Goal: Task Accomplishment & Management: Manage account settings

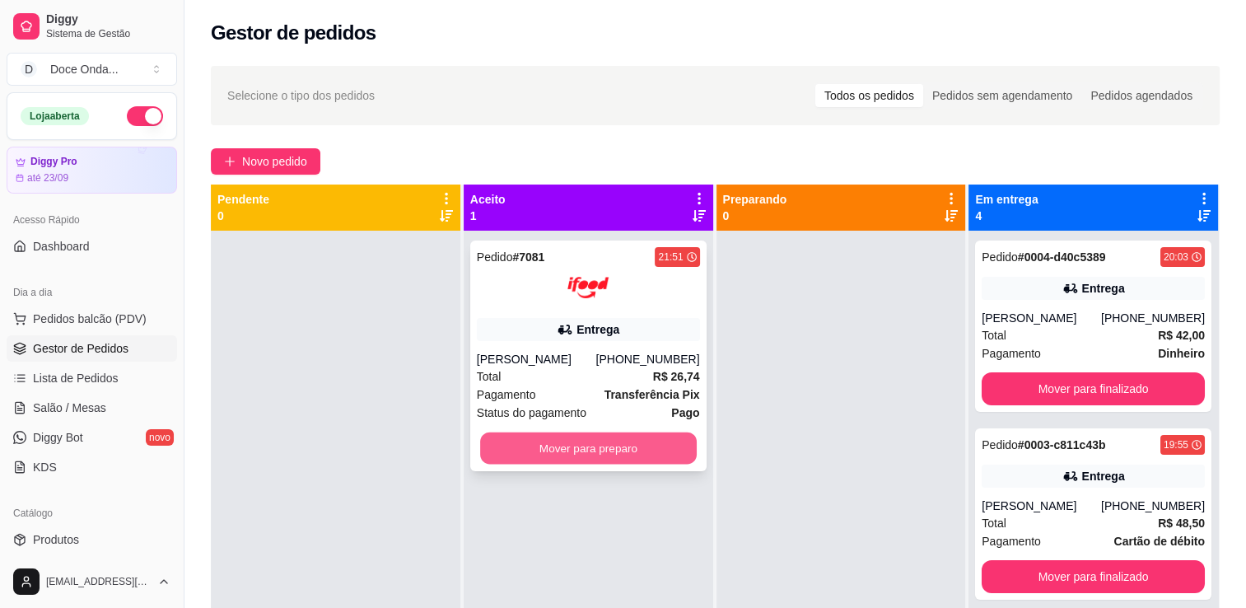
click at [626, 447] on button "Mover para preparo" at bounding box center [588, 448] width 217 height 32
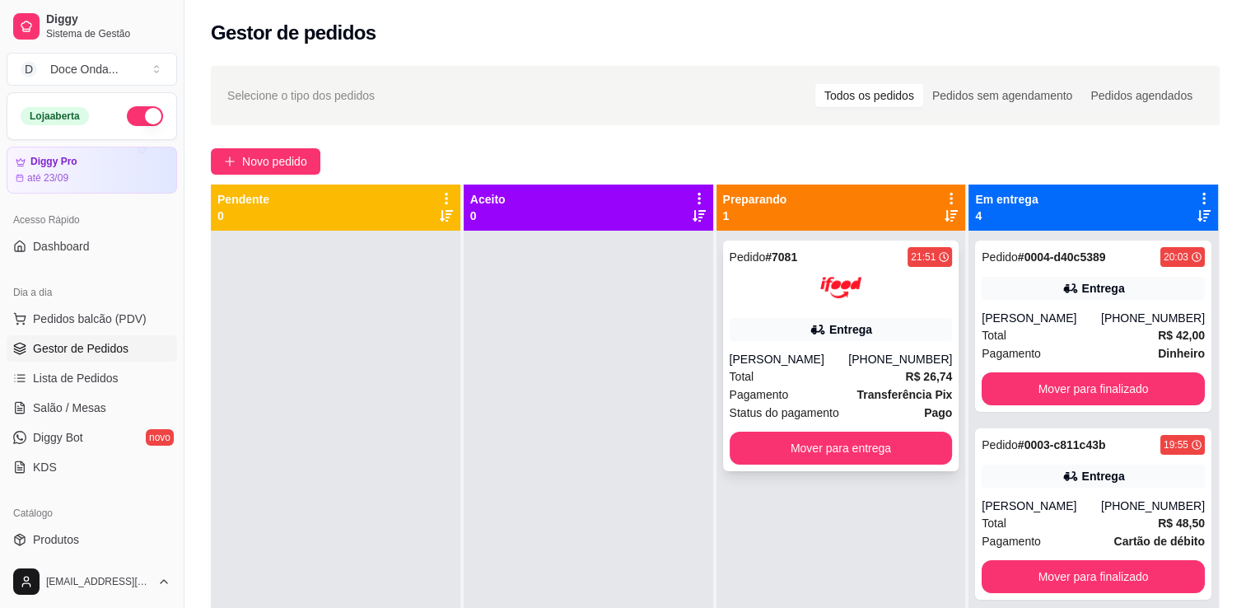
click at [824, 267] on img at bounding box center [840, 287] width 41 height 41
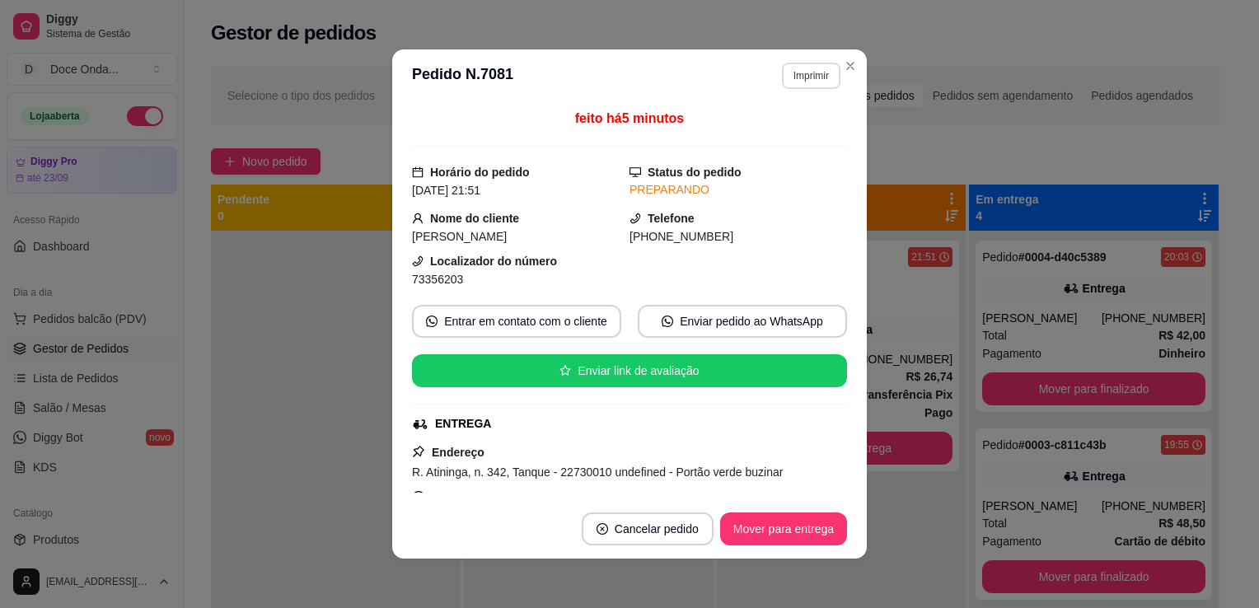
click at [801, 80] on button "Imprimir" at bounding box center [811, 76] width 58 height 26
click at [788, 136] on button "IMPRESSORA" at bounding box center [774, 133] width 115 height 26
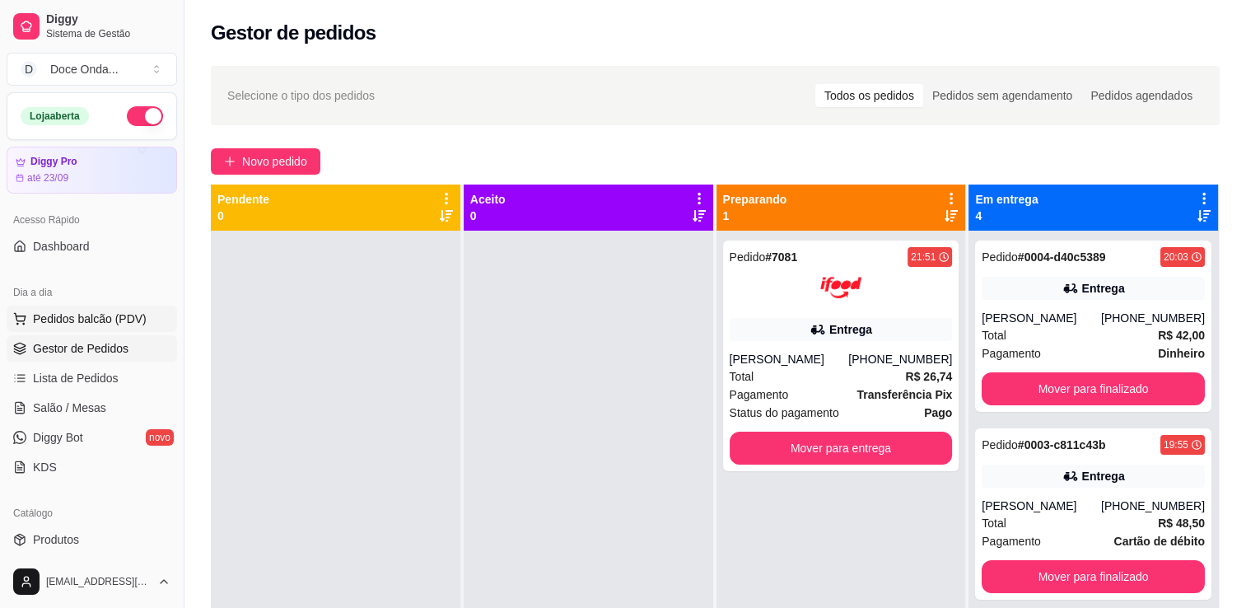
click at [114, 315] on span "Pedidos balcão (PDV)" at bounding box center [90, 319] width 114 height 16
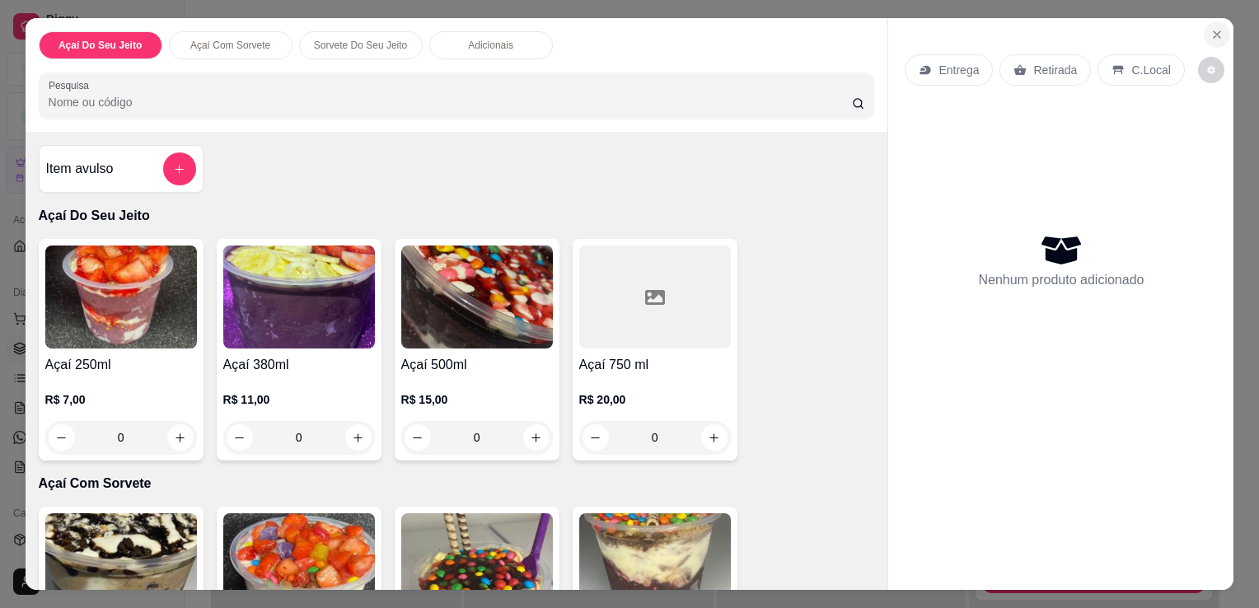
click at [1210, 28] on icon "Close" at bounding box center [1216, 34] width 13 height 13
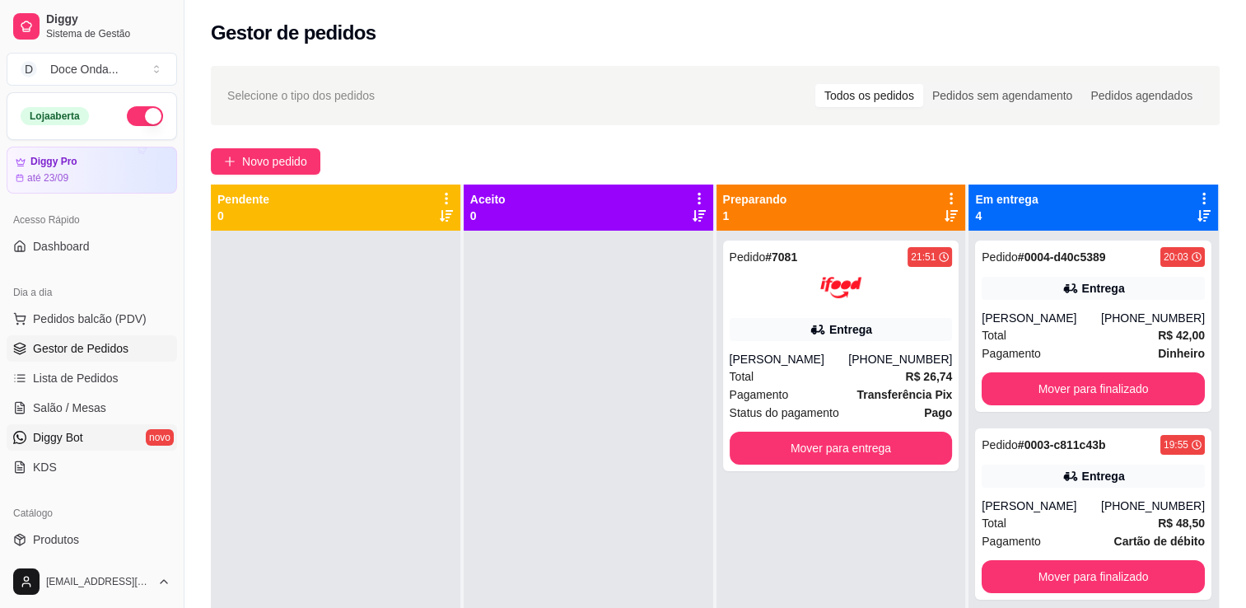
click at [149, 435] on link "Diggy Bot novo" at bounding box center [92, 437] width 171 height 26
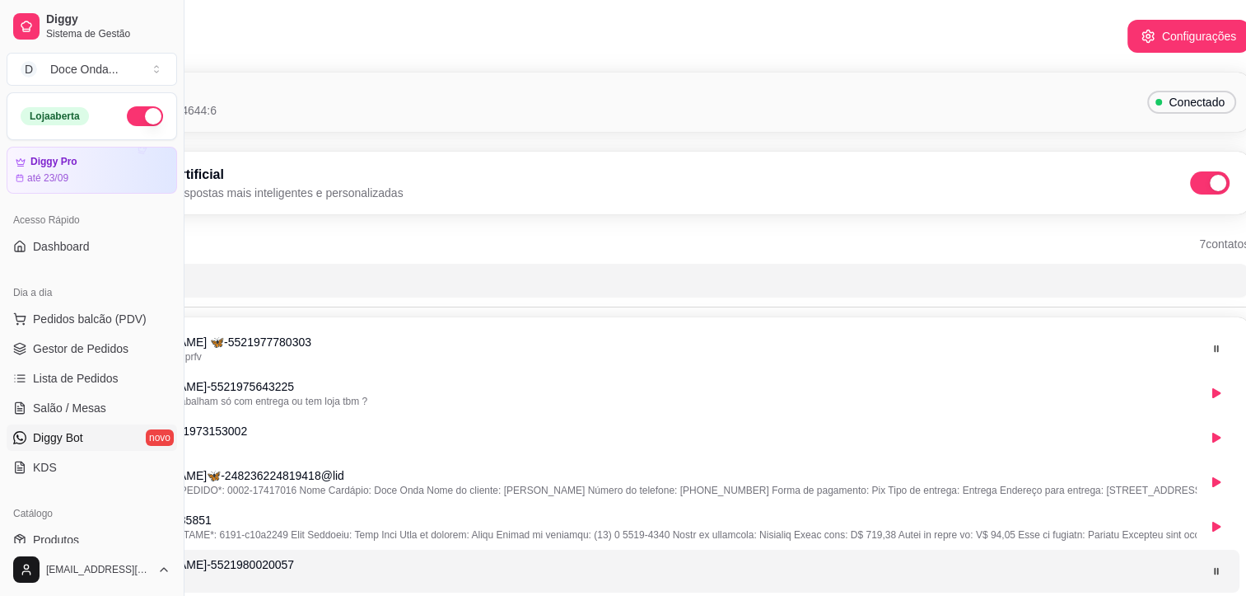
scroll to position [0, 171]
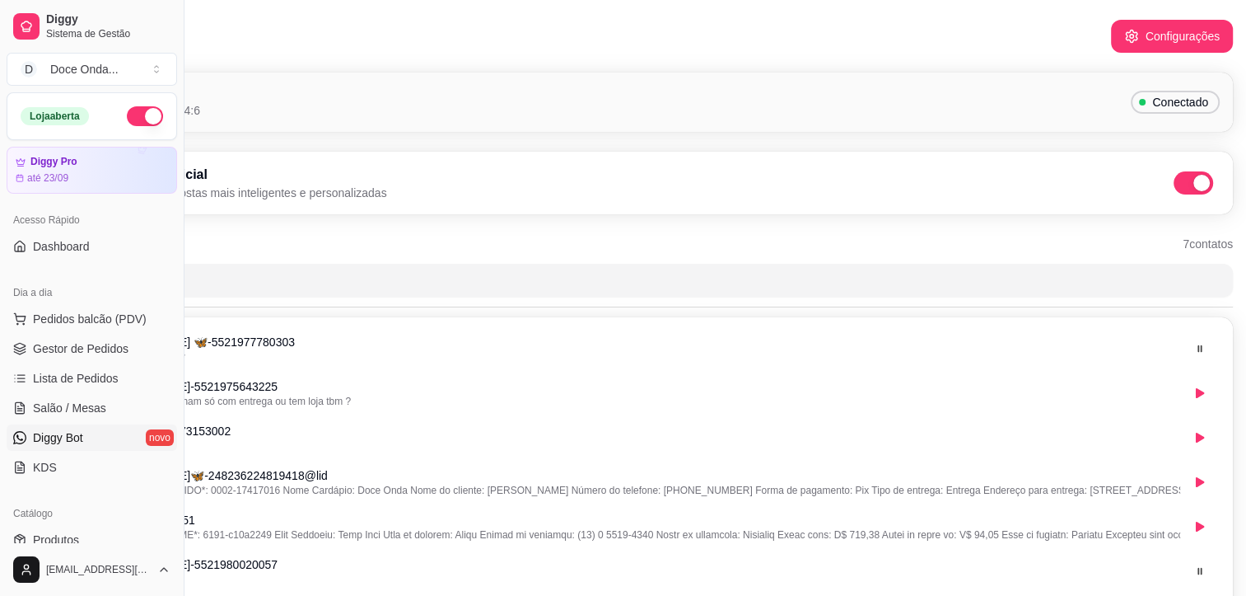
click at [1080, 201] on div "Inteligência Artificial Ative a IA para respostas mais inteligentes e personali…" at bounding box center [637, 183] width 1194 height 63
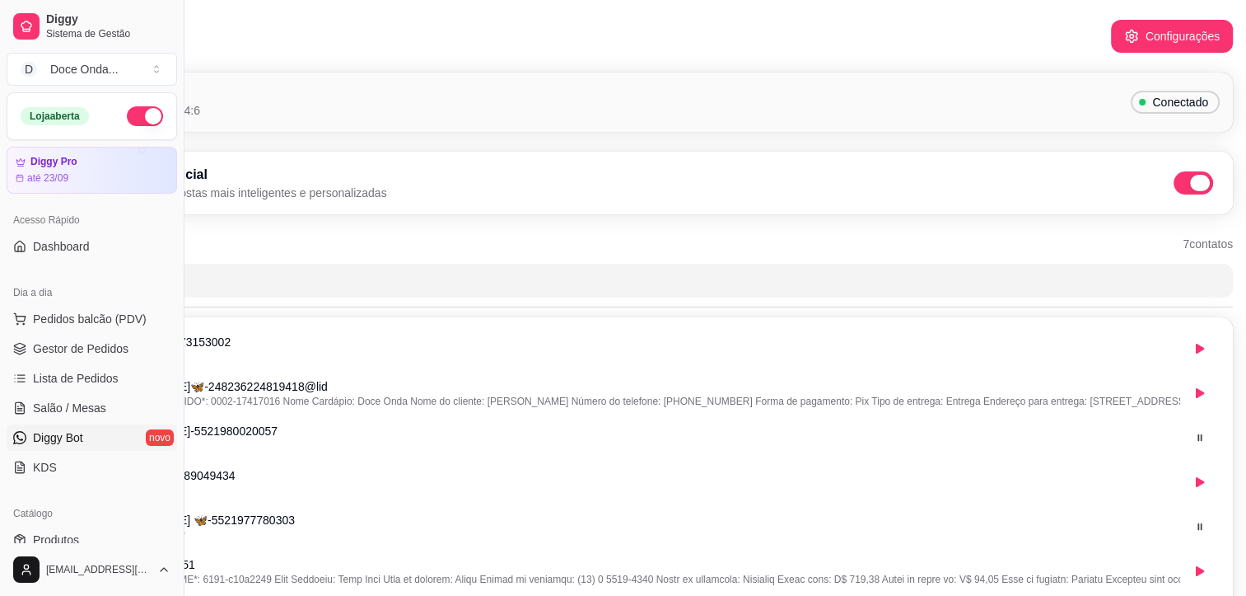
click at [1203, 183] on span at bounding box center [1200, 183] width 20 height 16
click at [1184, 186] on input "checkbox" at bounding box center [1178, 191] width 11 height 11
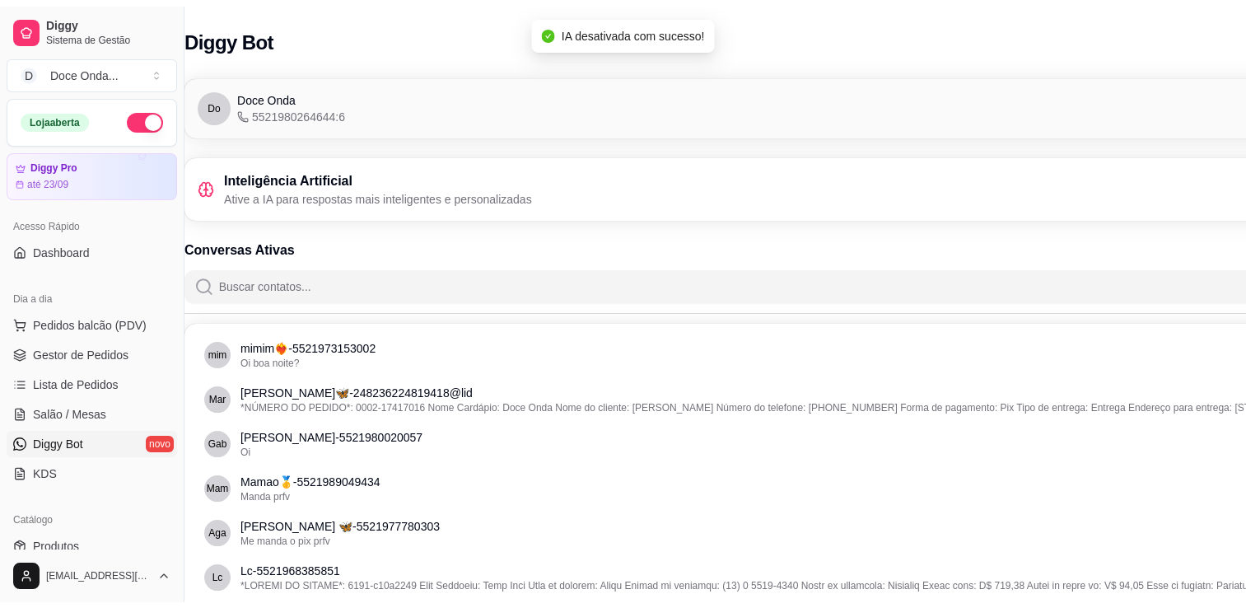
scroll to position [0, 0]
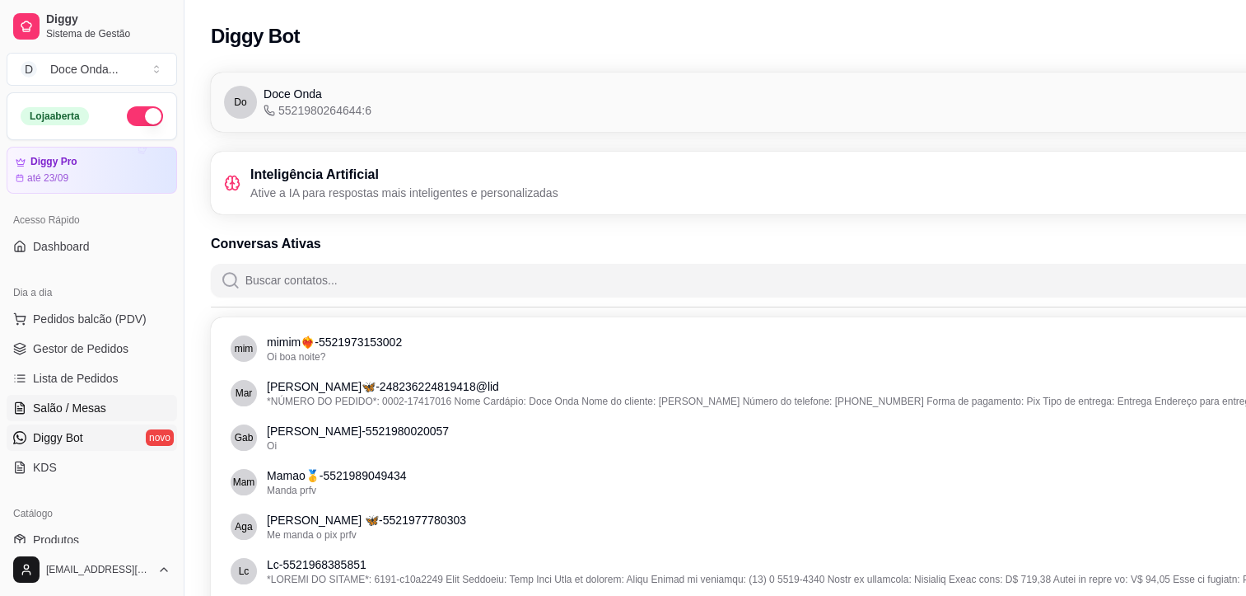
click at [138, 400] on link "Salão / Mesas" at bounding box center [92, 408] width 171 height 26
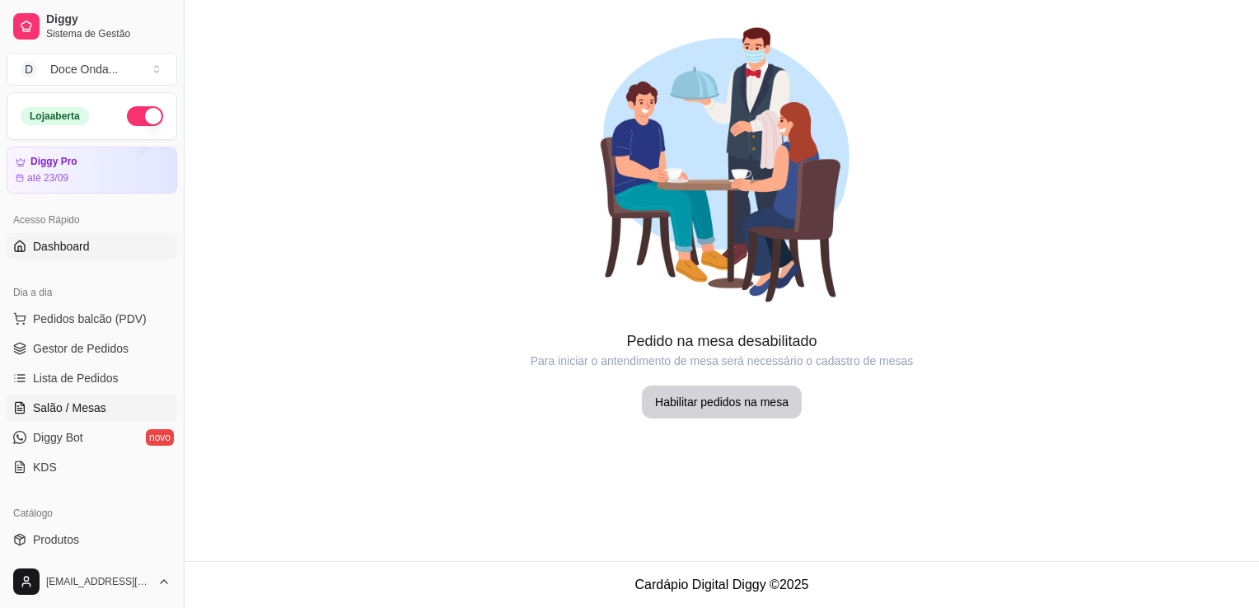
click at [136, 237] on link "Dashboard" at bounding box center [92, 246] width 171 height 26
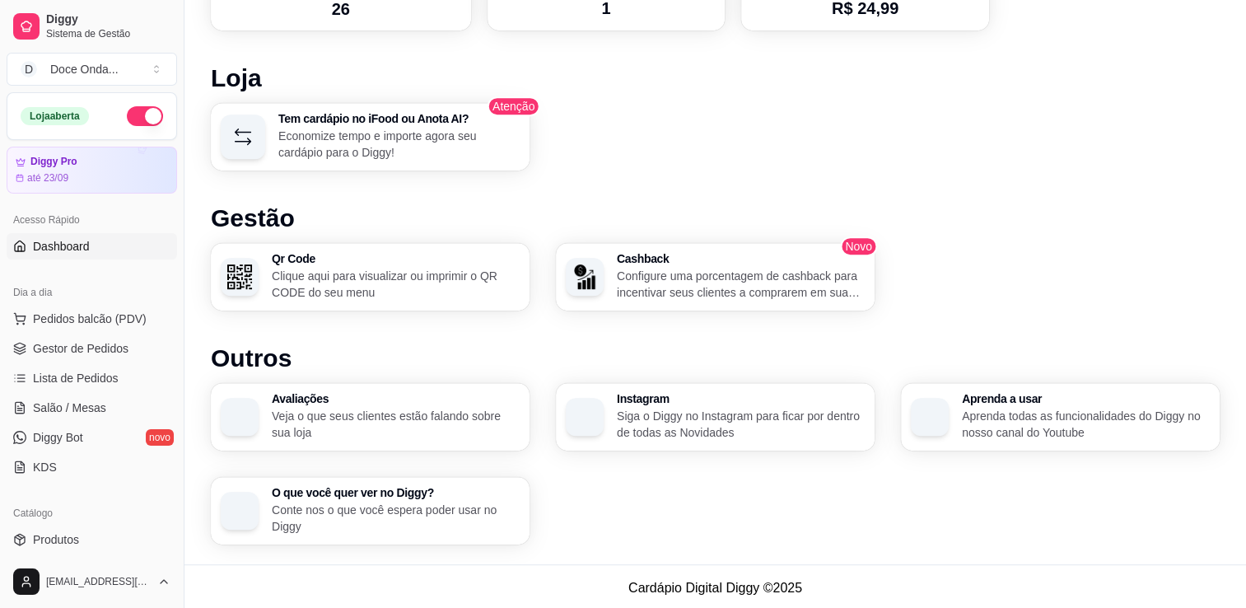
scroll to position [857, 0]
click at [129, 45] on link "Diggy Sistema de Gestão" at bounding box center [92, 27] width 171 height 40
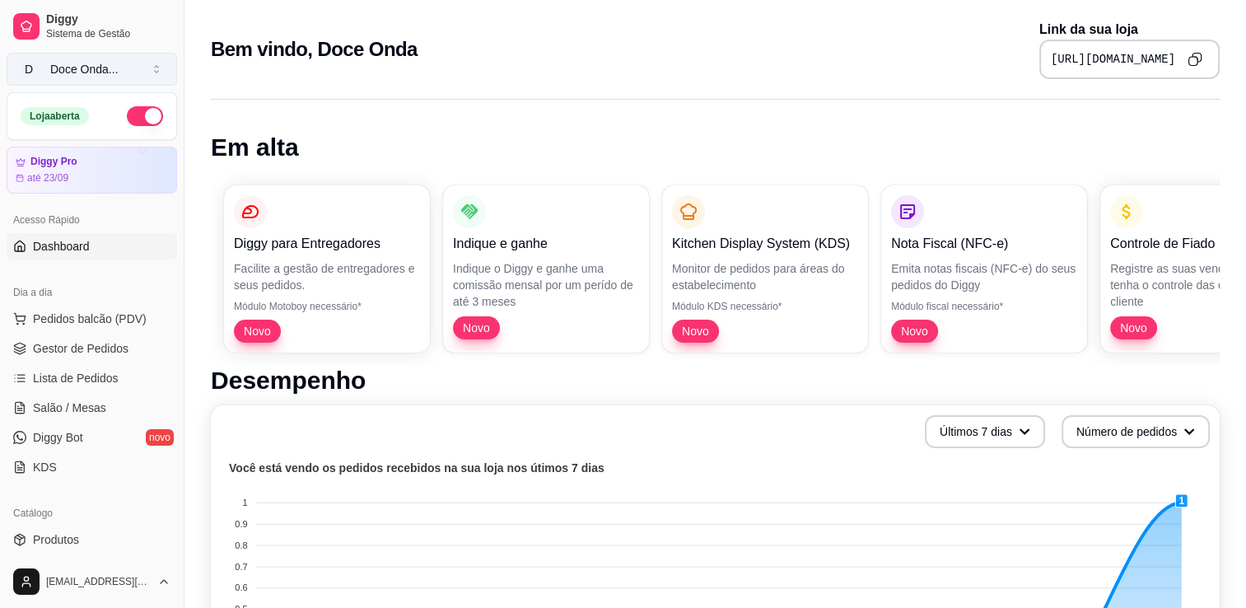
click at [82, 58] on button "D Doce Onda ..." at bounding box center [92, 69] width 171 height 33
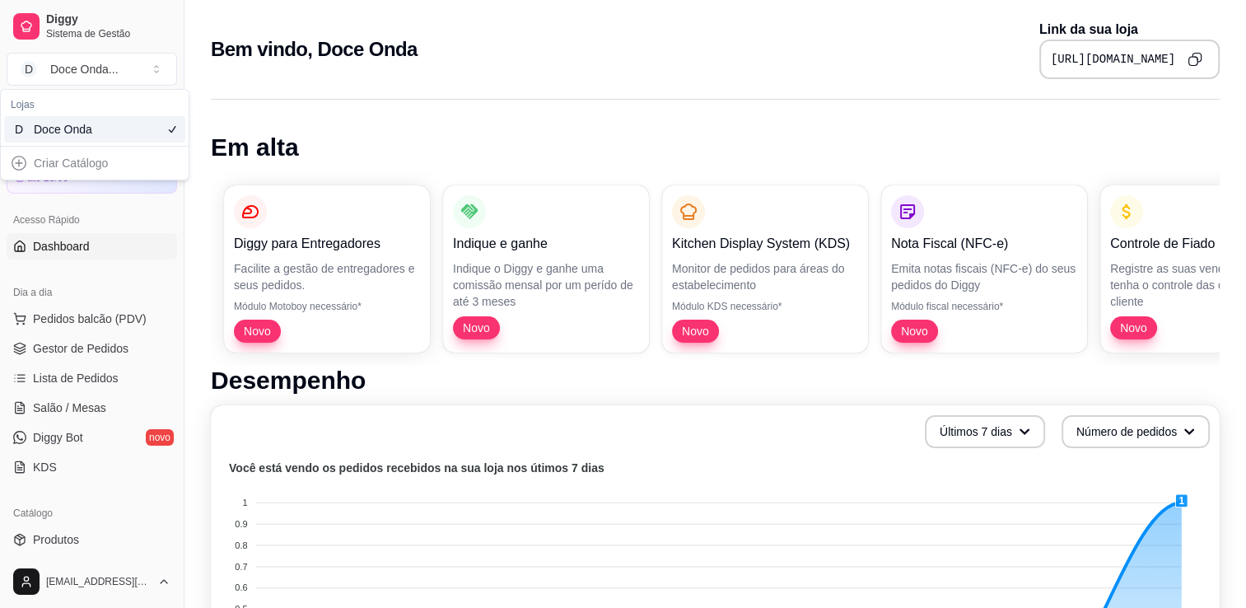
click at [100, 166] on div "Criar Catálogo" at bounding box center [94, 163] width 181 height 26
click at [302, 40] on h2 "Bem vindo, Doce Onda" at bounding box center [314, 49] width 207 height 26
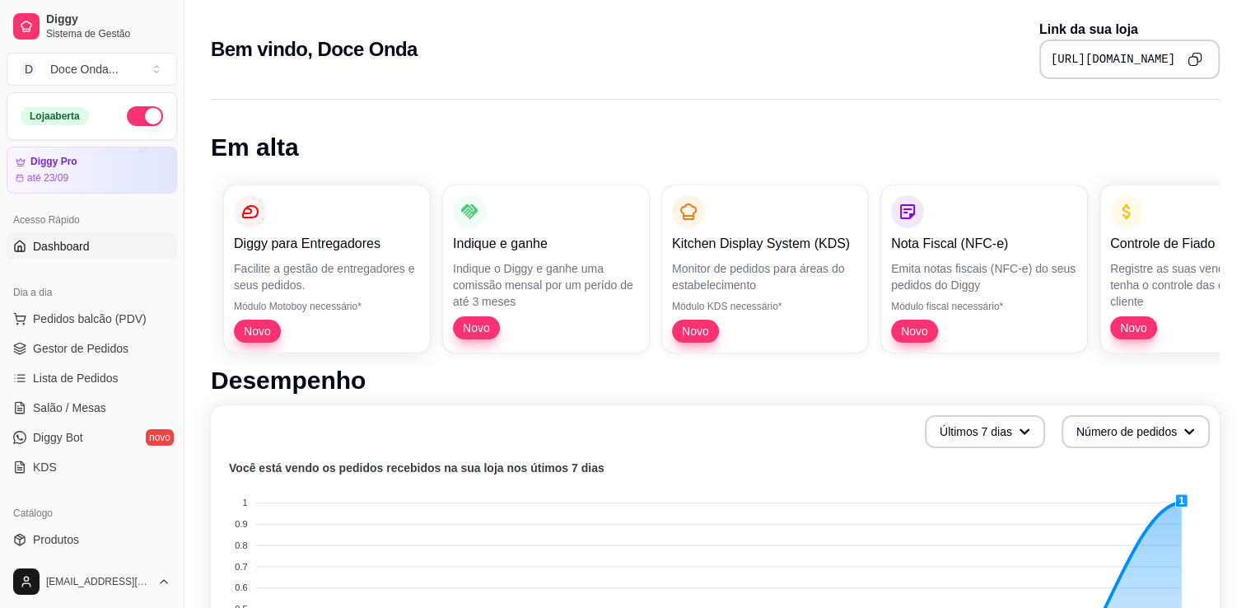
click at [58, 586] on html "Diggy Sistema de Gestão D Doce Onda ... Loja aberta Diggy Pro até 23/09 Acesso …" at bounding box center [623, 304] width 1246 height 608
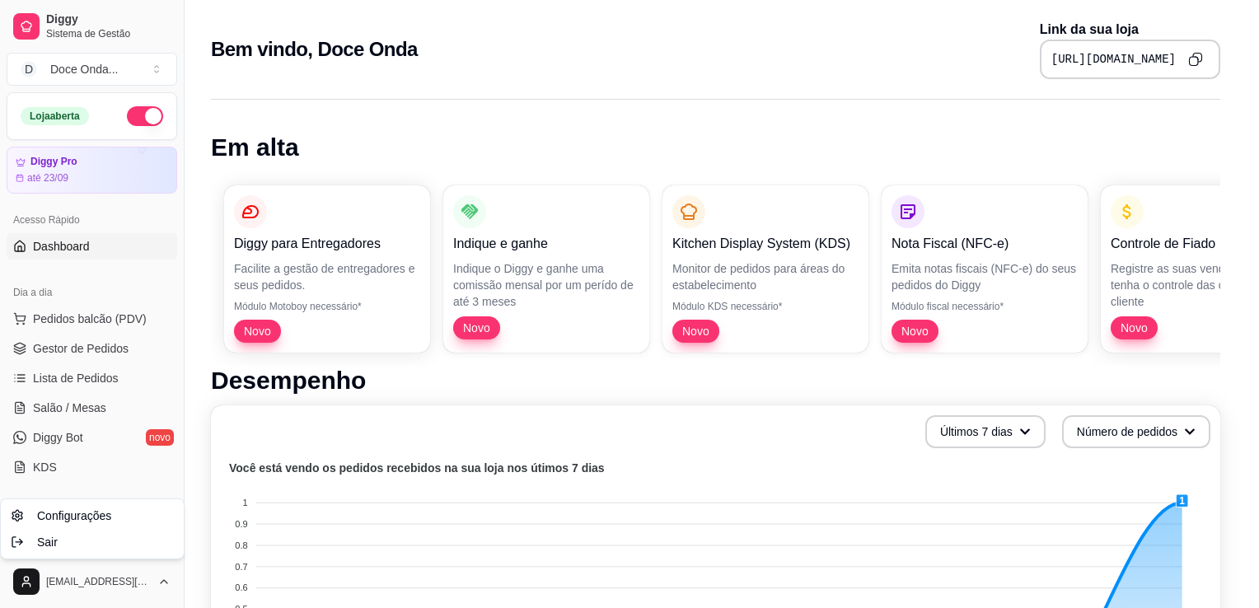
click at [174, 100] on html "Diggy Sistema de Gestão D Doce Onda ... Loja aberta Diggy Pro até 23/09 Acesso …" at bounding box center [629, 304] width 1259 height 608
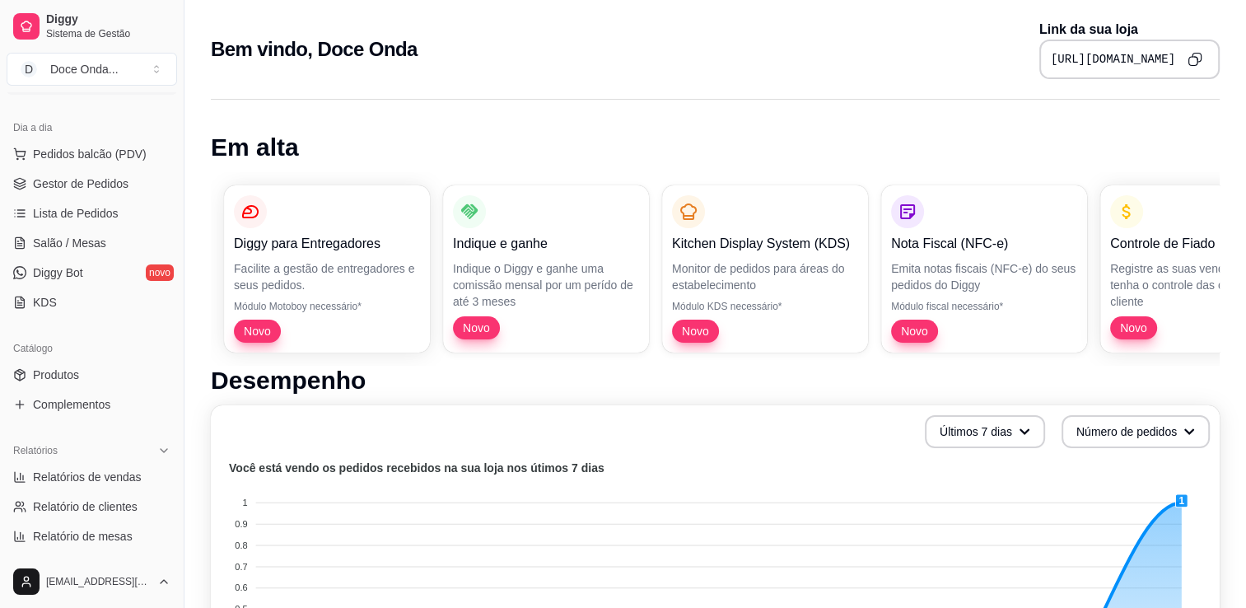
scroll to position [198, 0]
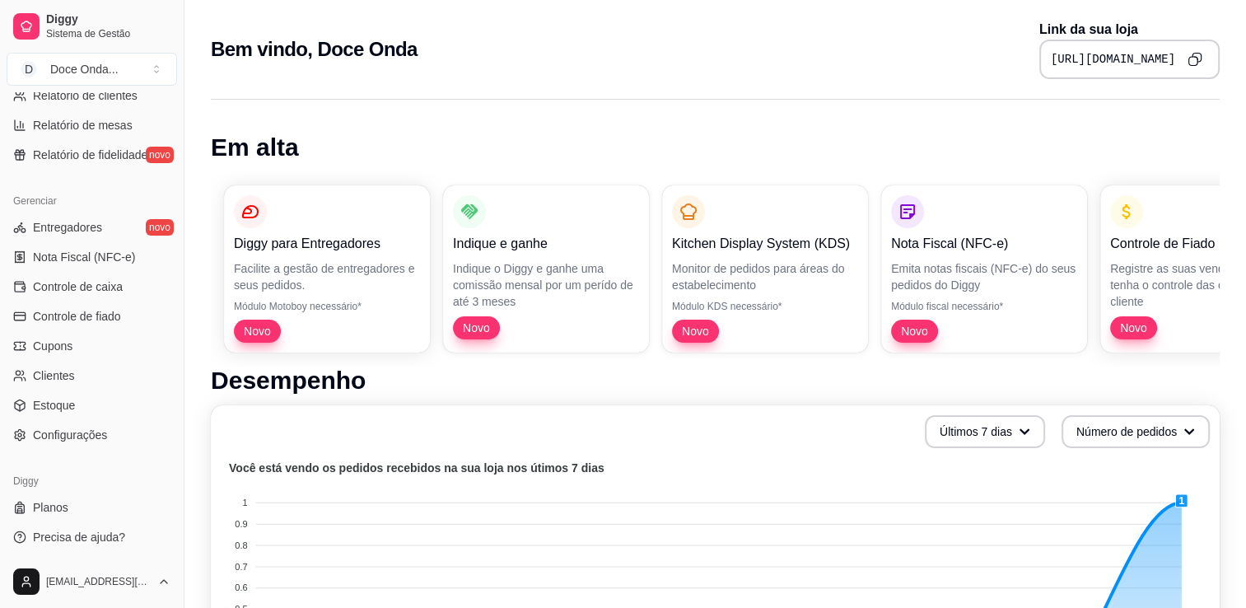
scroll to position [577, 0]
click at [115, 541] on span "Precisa de ajuda?" at bounding box center [79, 536] width 92 height 16
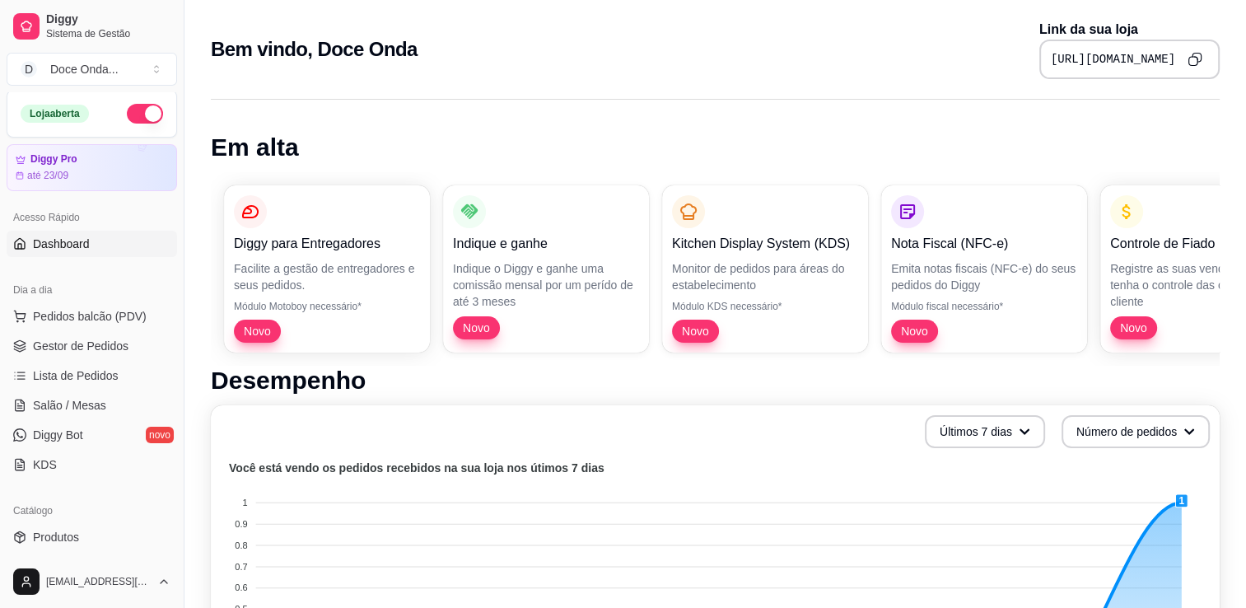
scroll to position [0, 0]
click at [68, 344] on span "Gestor de Pedidos" at bounding box center [81, 348] width 96 height 16
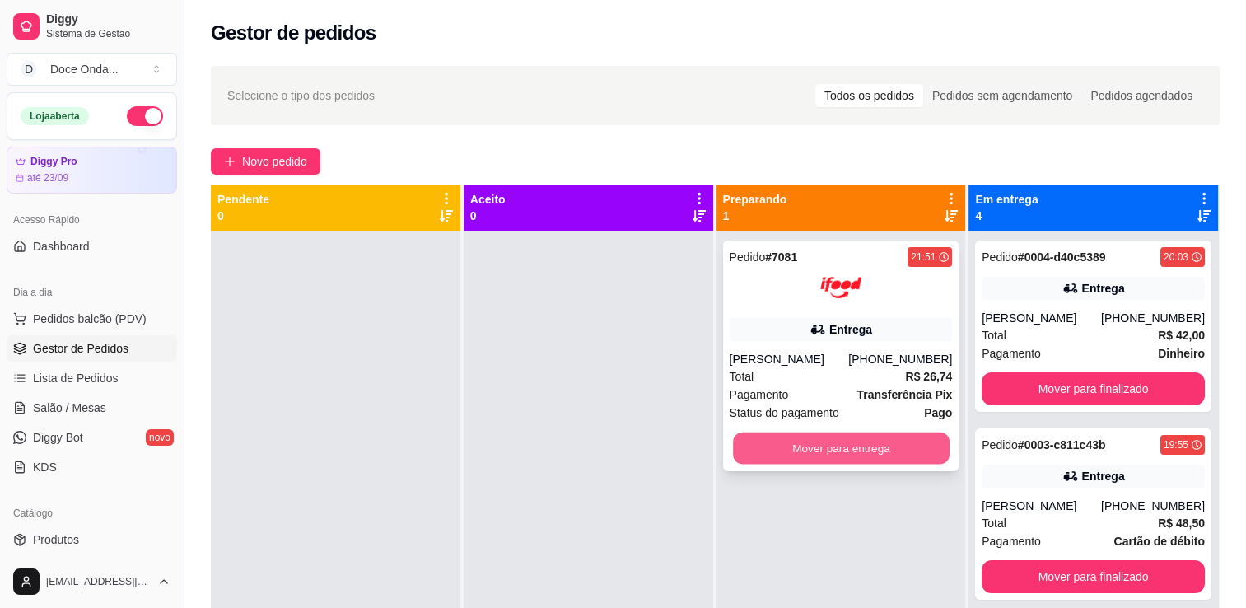
click at [781, 438] on button "Mover para entrega" at bounding box center [841, 448] width 217 height 32
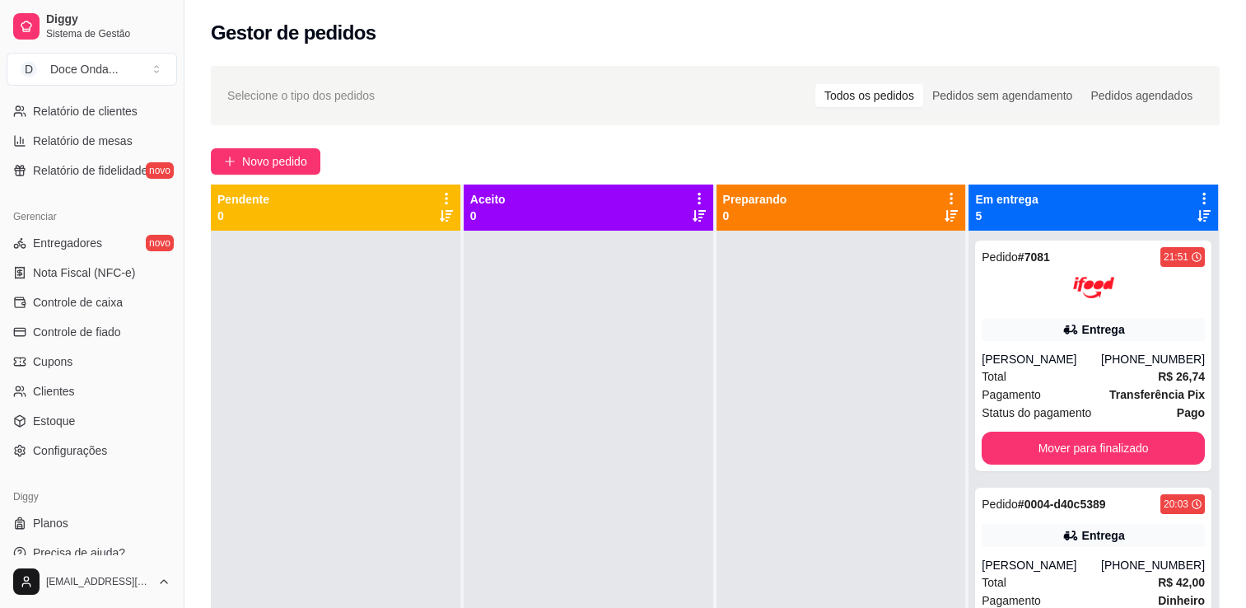
scroll to position [577, 0]
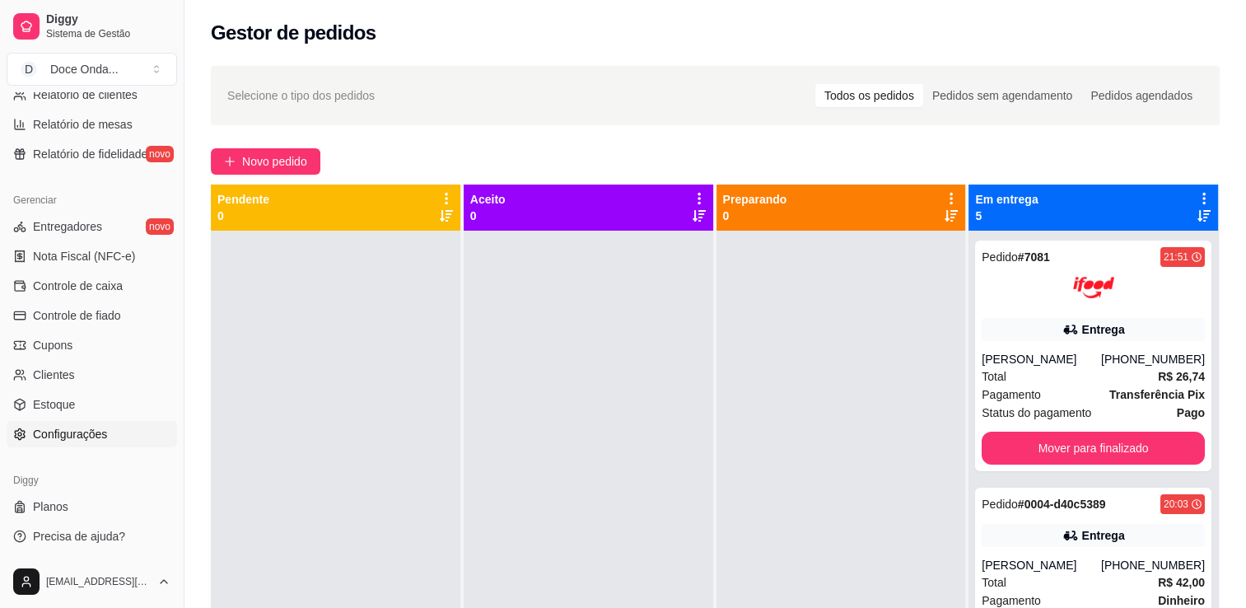
click at [96, 433] on span "Configurações" at bounding box center [70, 434] width 74 height 16
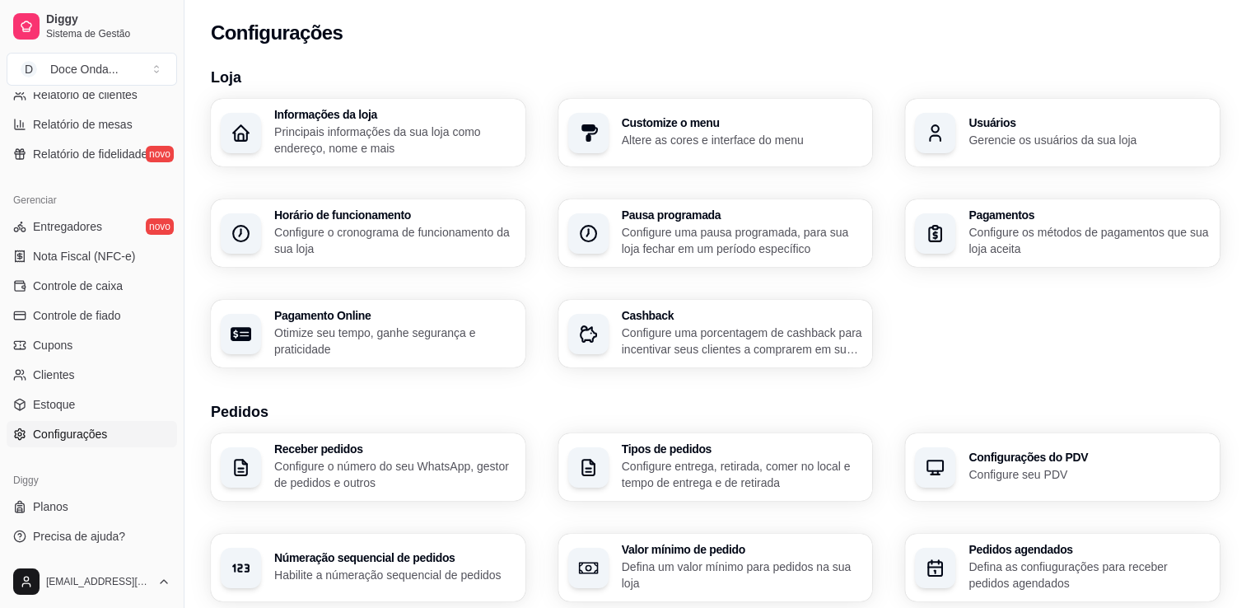
click at [512, 402] on h3 "Pedidos" at bounding box center [715, 411] width 1009 height 23
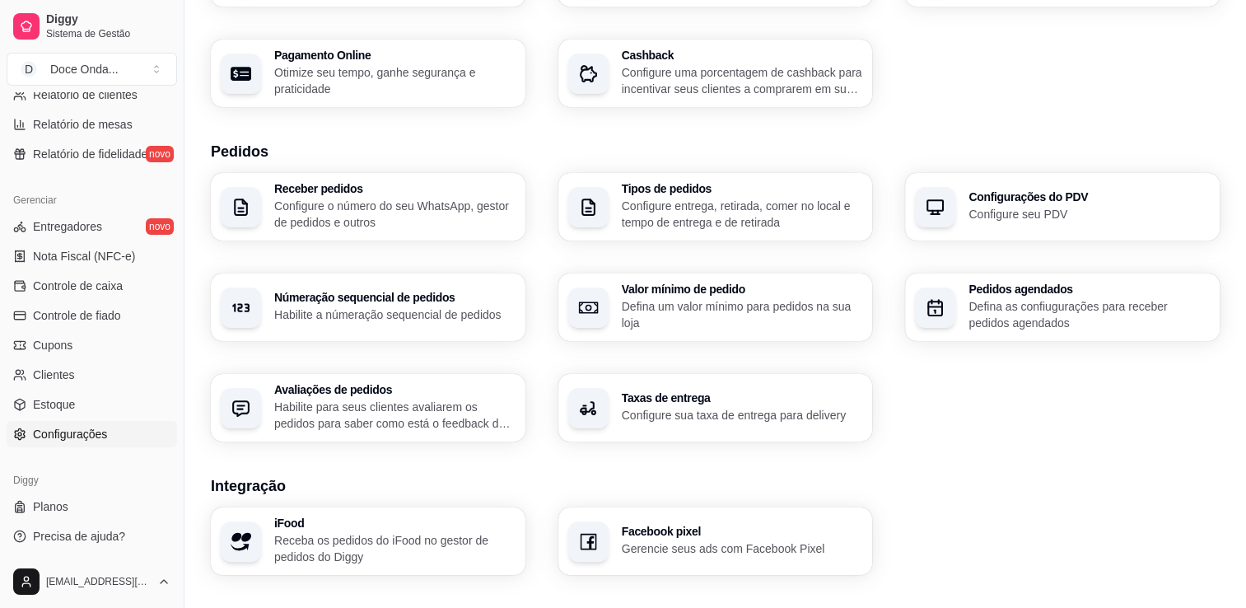
scroll to position [264, 0]
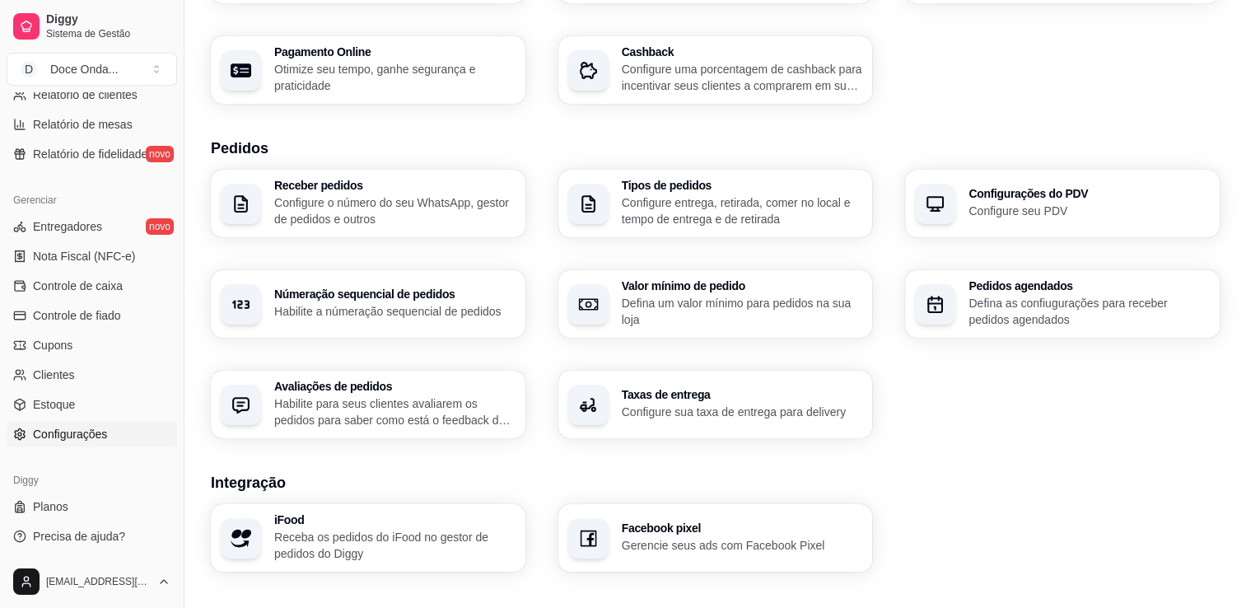
click at [465, 195] on p "Configure o número do seu WhatsApp, gestor de pedidos e outros" at bounding box center [394, 210] width 241 height 33
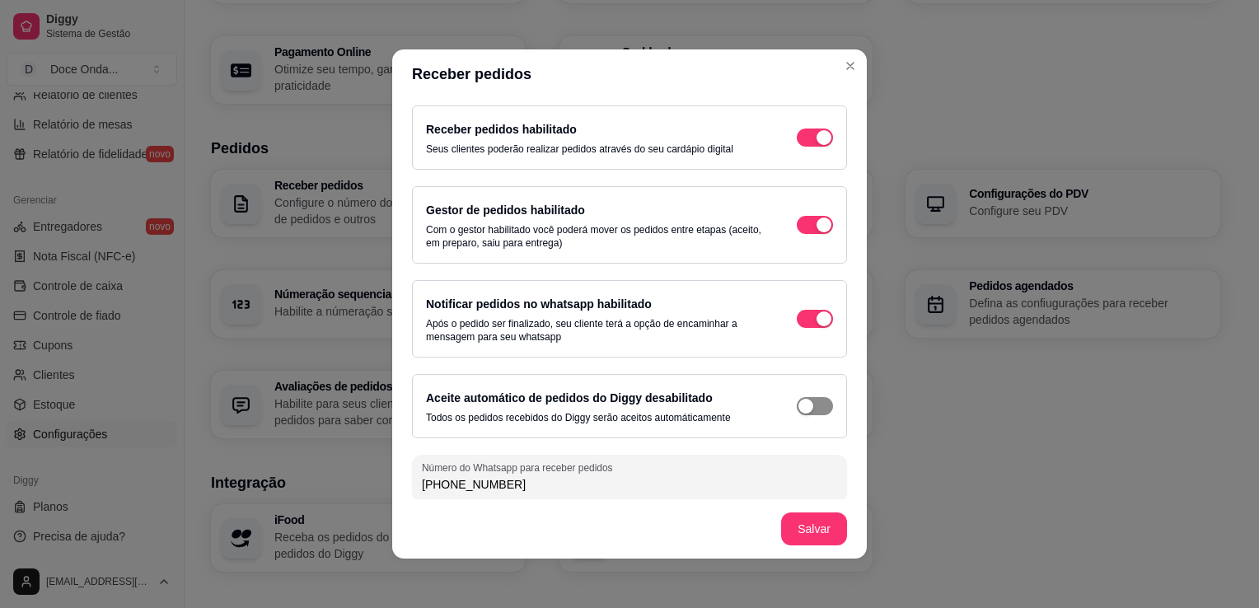
click at [798, 404] on div "button" at bounding box center [805, 406] width 15 height 15
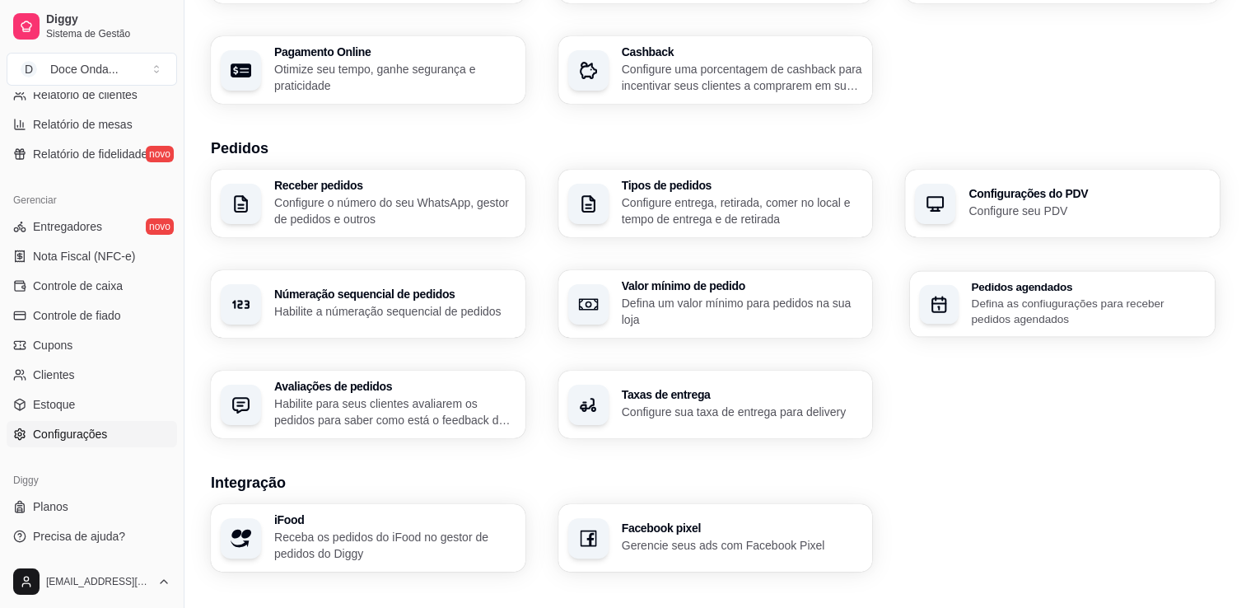
click at [975, 314] on p "Defina as confiugurações para receber pedidos agendados" at bounding box center [1089, 311] width 234 height 32
click at [722, 221] on p "Configure entrega, retirada, comer no local e tempo de entrega e de retirada" at bounding box center [741, 210] width 234 height 32
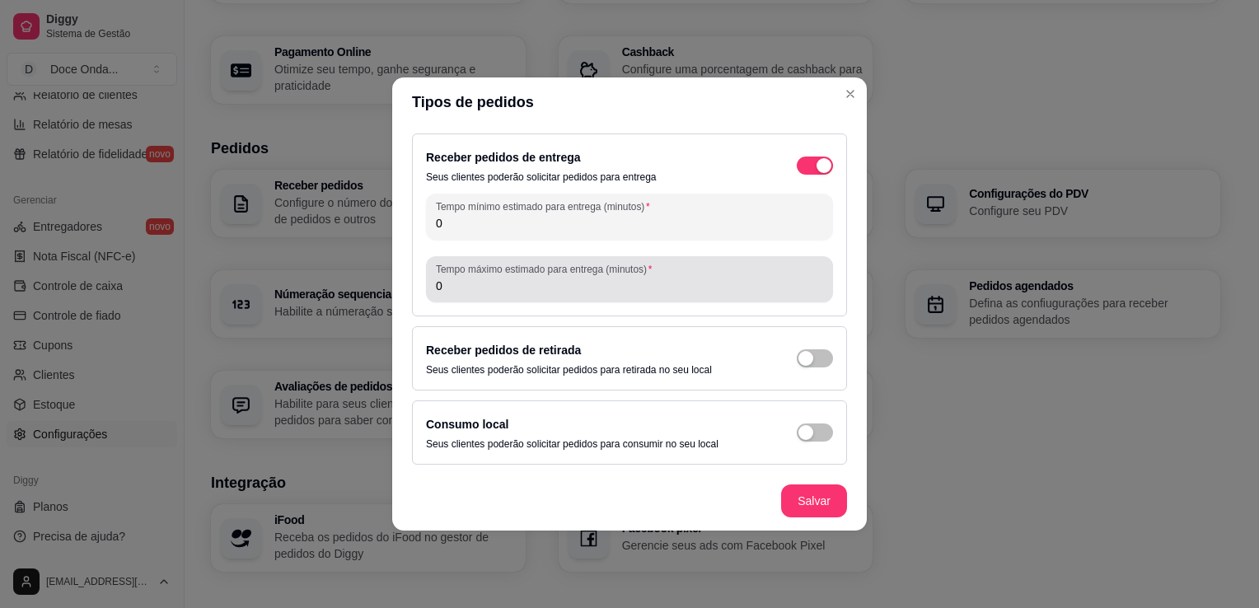
click at [633, 269] on label "Tempo máximo estimado para entrega (minutos)" at bounding box center [547, 269] width 222 height 14
click at [633, 278] on input "0" at bounding box center [629, 286] width 387 height 16
click at [677, 277] on div "0" at bounding box center [629, 279] width 387 height 33
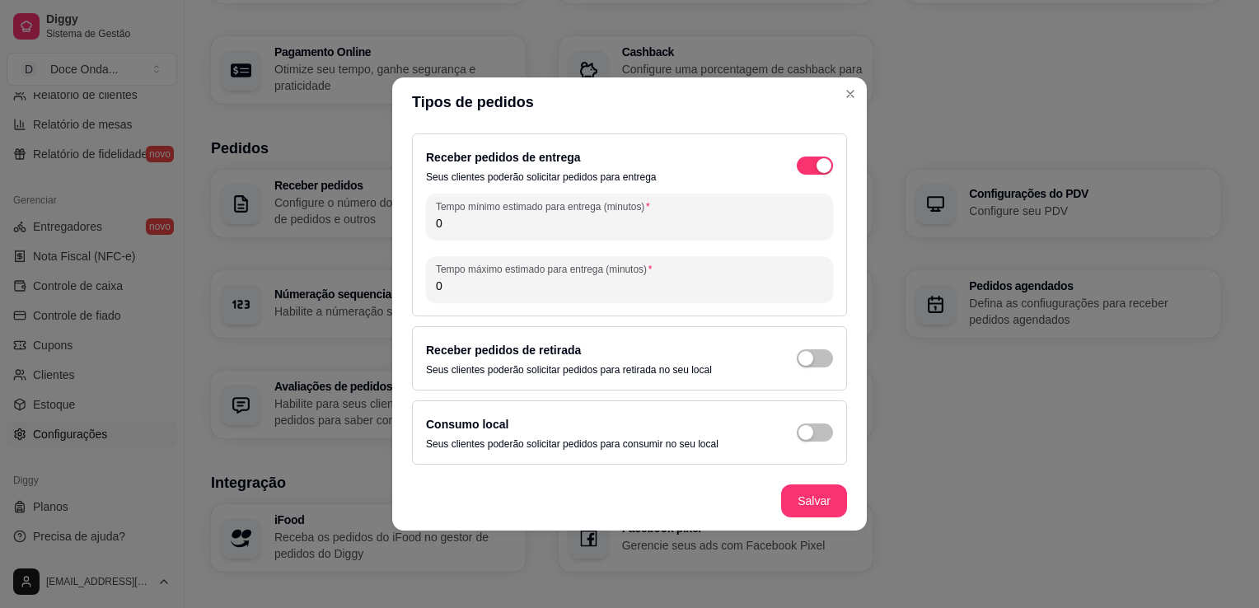
click at [667, 227] on input "0" at bounding box center [629, 223] width 387 height 16
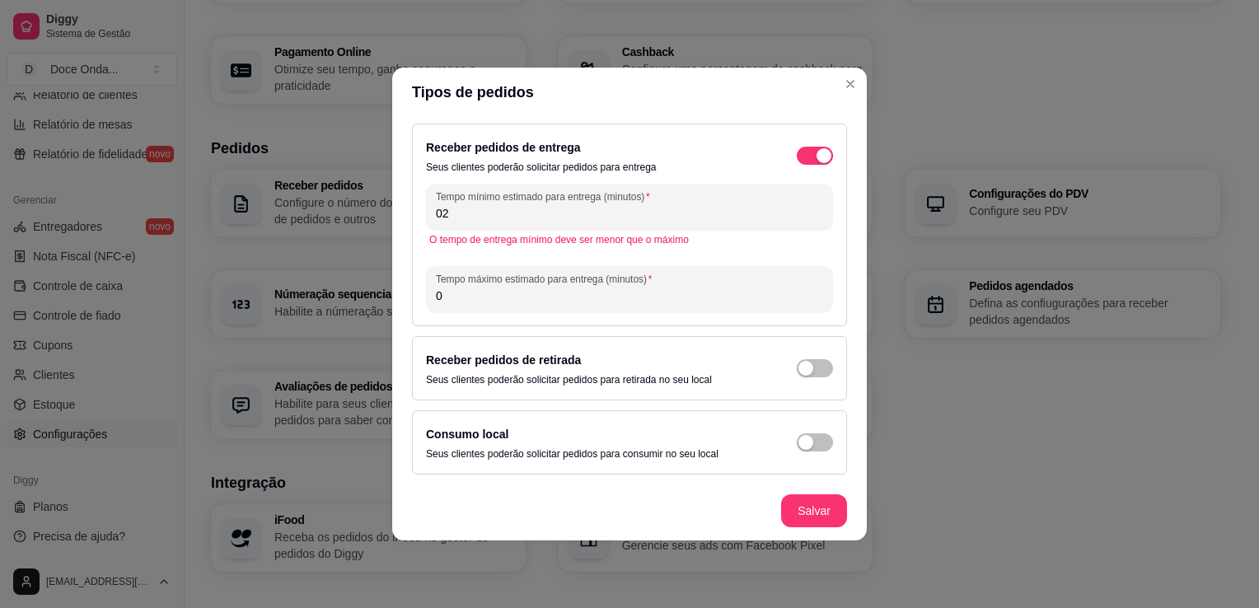
type input "0"
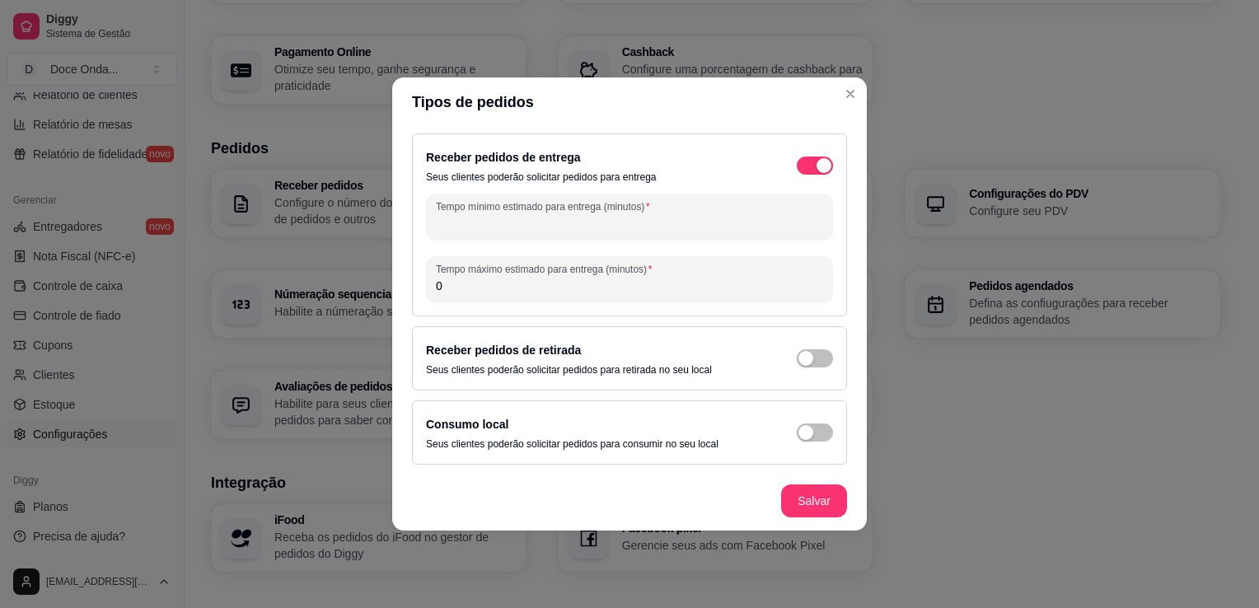
type input "2"
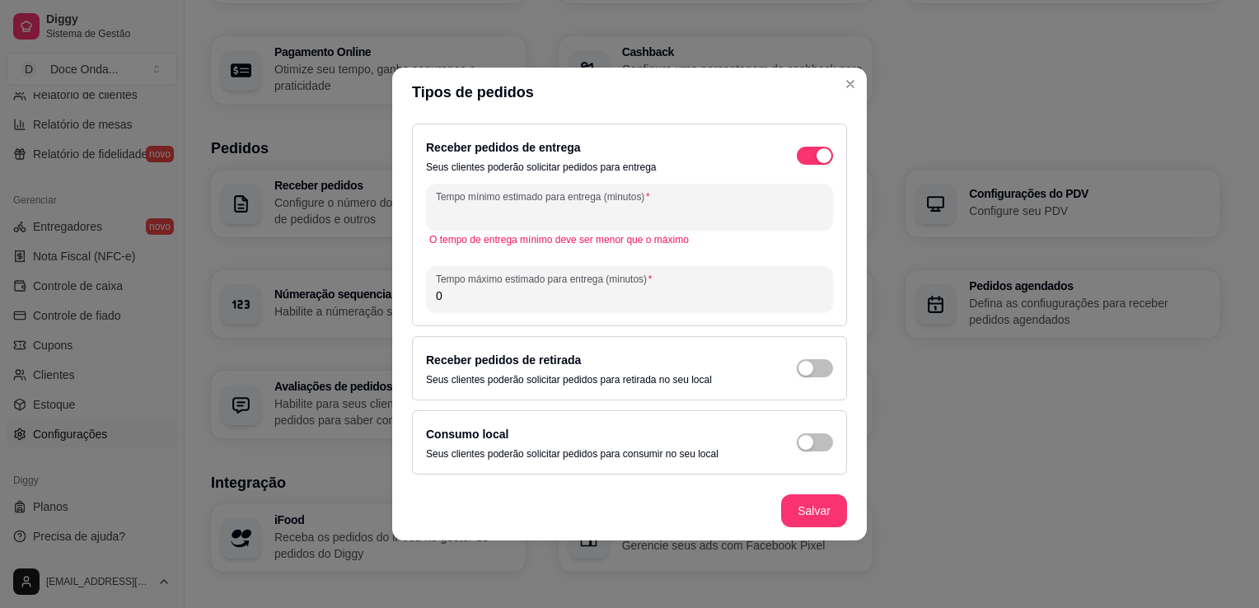
type input "2"
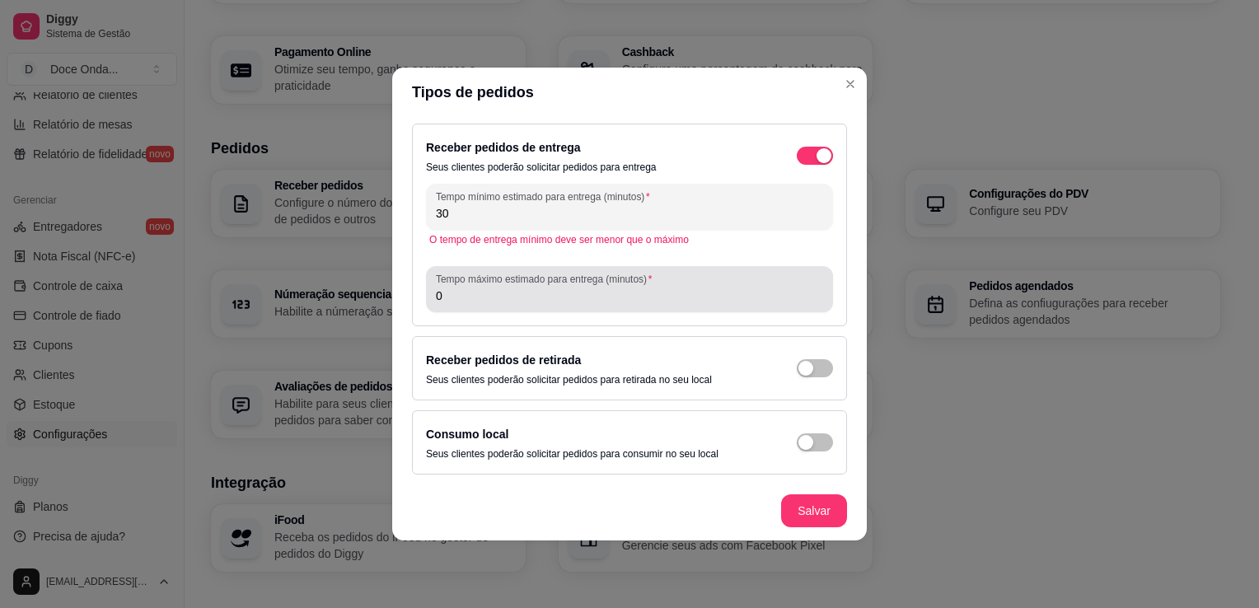
type input "30"
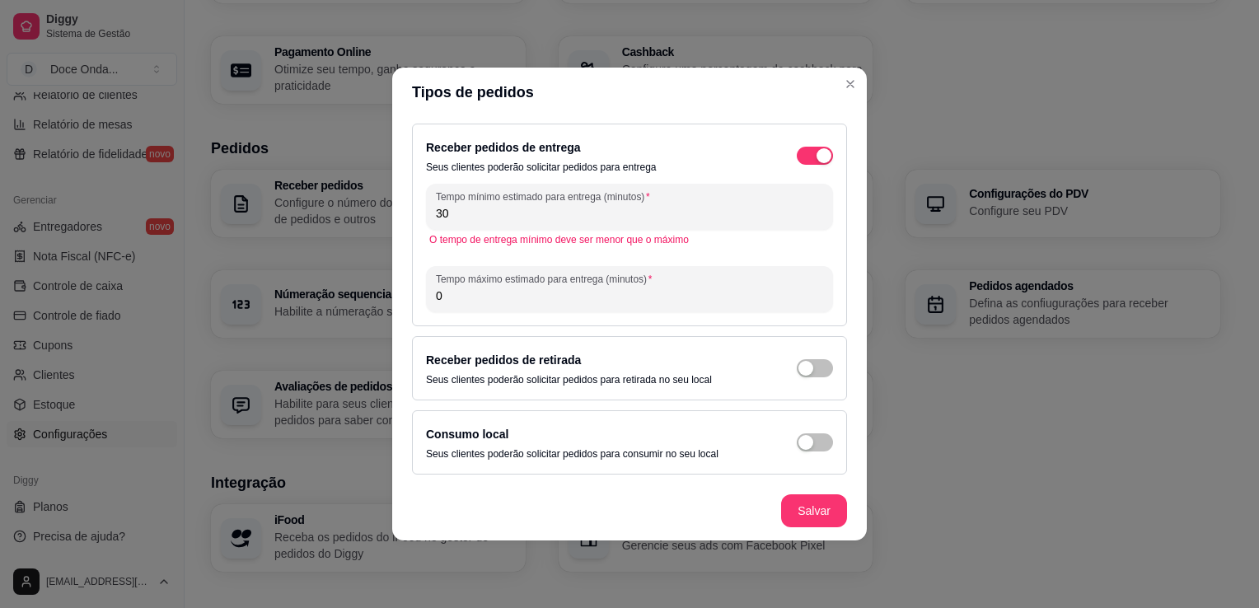
click at [631, 292] on input "0" at bounding box center [629, 295] width 387 height 16
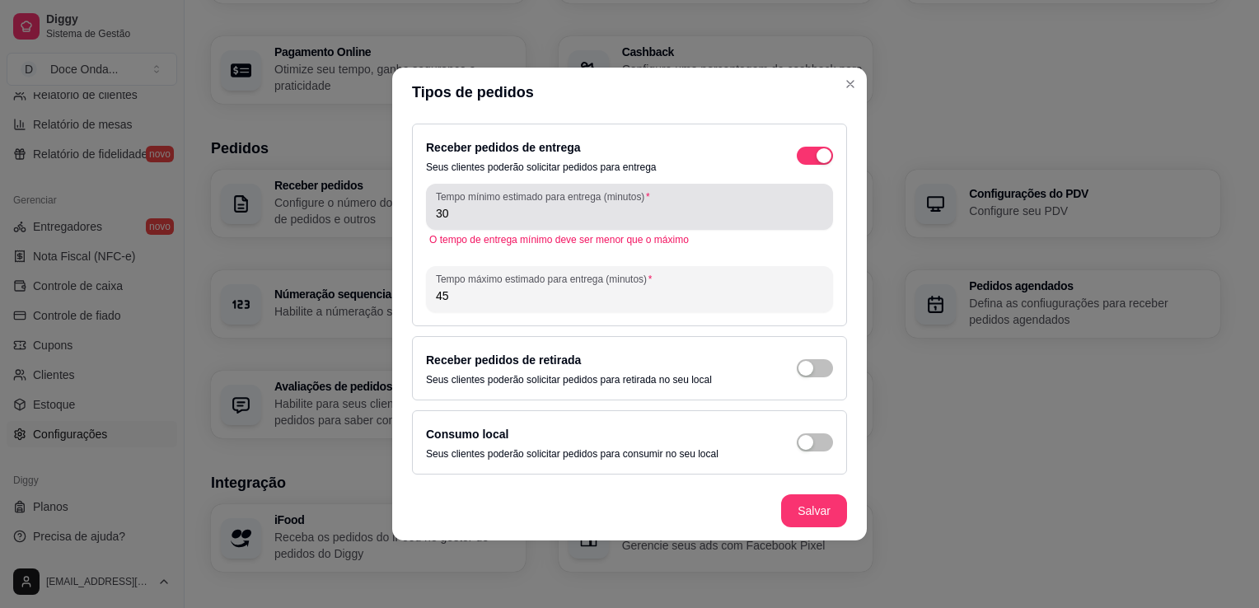
type input "4"
type input "50"
click at [736, 193] on div "30" at bounding box center [629, 206] width 387 height 33
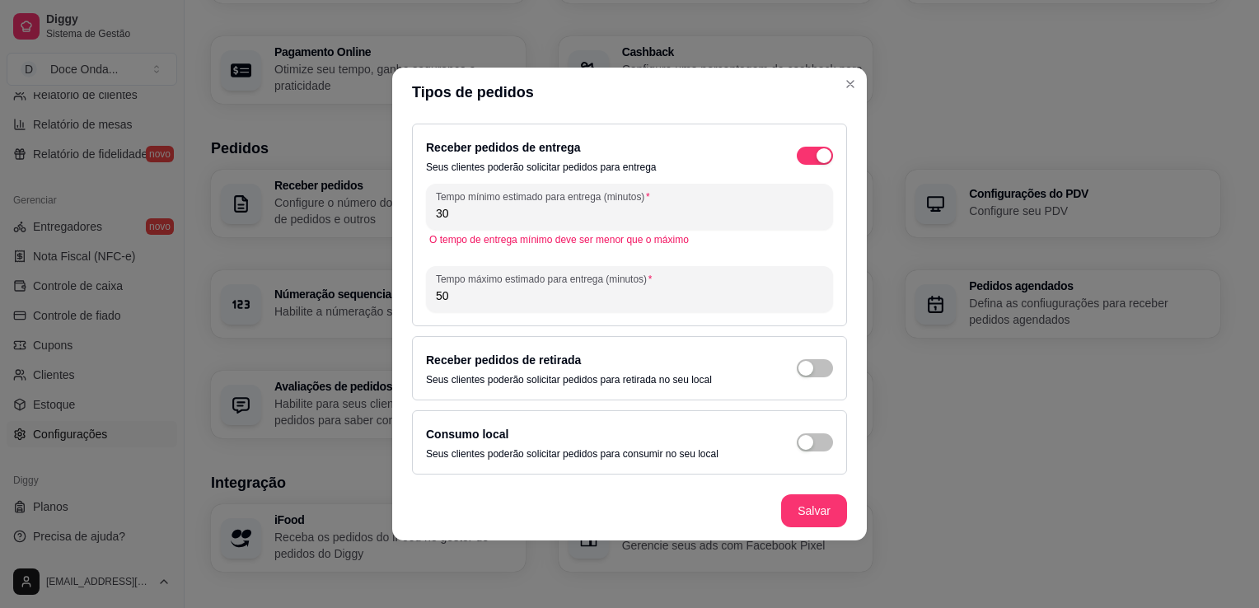
type input "3"
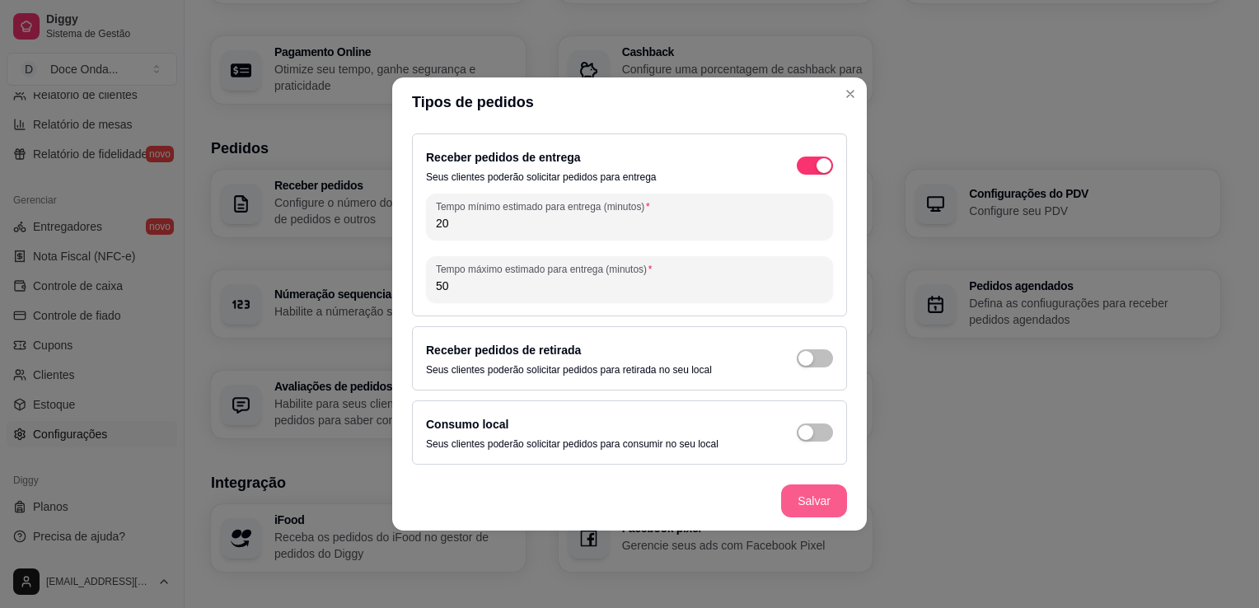
type input "20"
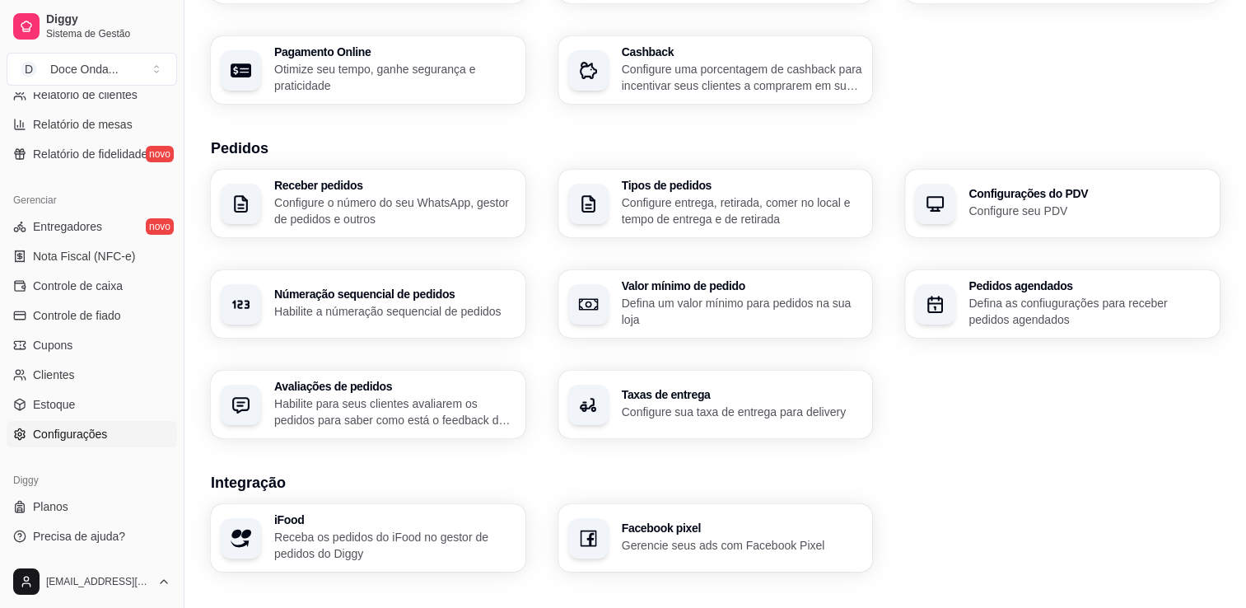
click at [932, 119] on div "Loja Informações da loja Principais informações da sua loja como endereço, nome…" at bounding box center [715, 312] width 1009 height 1021
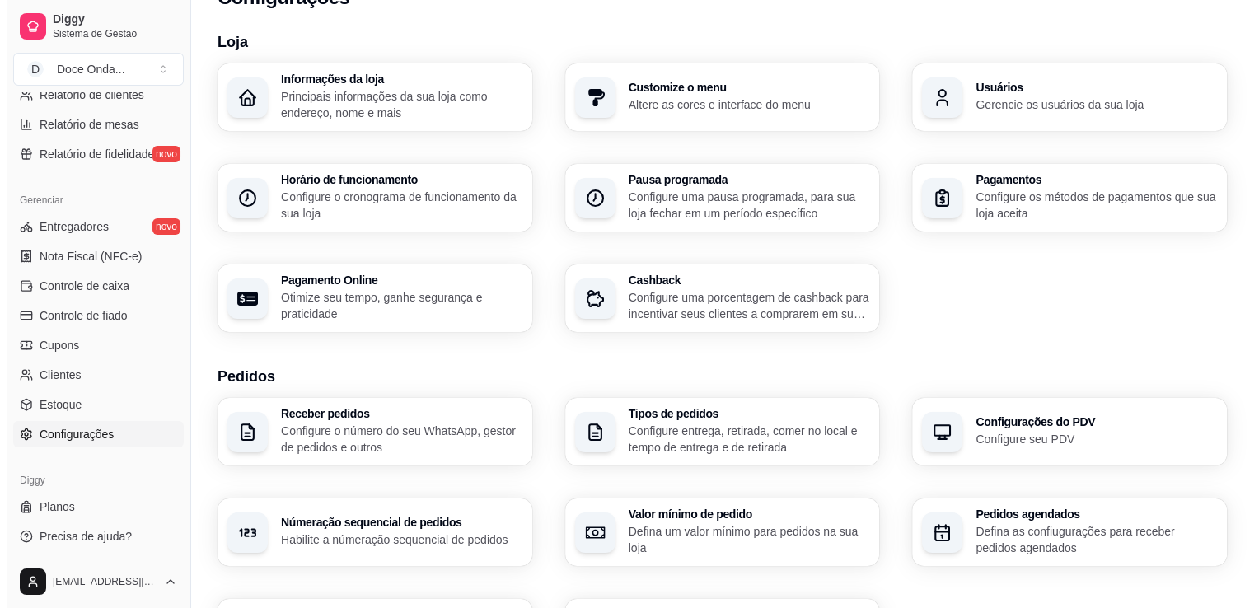
scroll to position [33, 0]
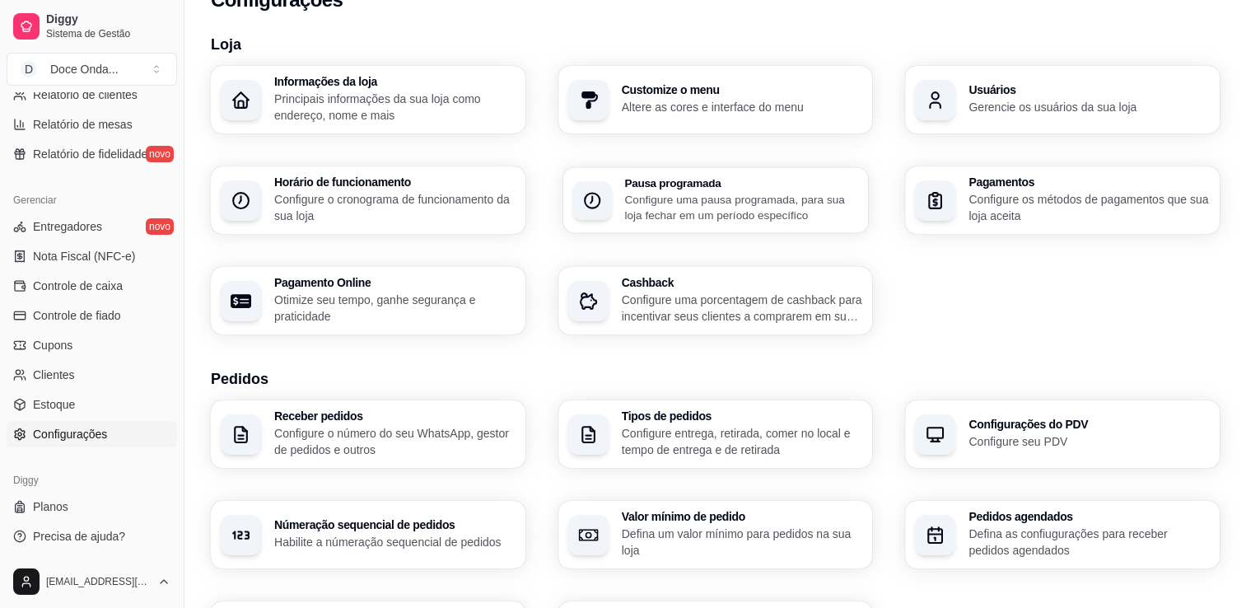
click at [790, 203] on p "Configure uma pausa programada, para sua loja fechar em um período específico" at bounding box center [741, 207] width 234 height 32
click at [860, 124] on div "Customize o menu Altere as cores e interface do menu" at bounding box center [715, 100] width 305 height 66
click at [643, 108] on p "Altere as cores e interface do menu" at bounding box center [741, 107] width 234 height 16
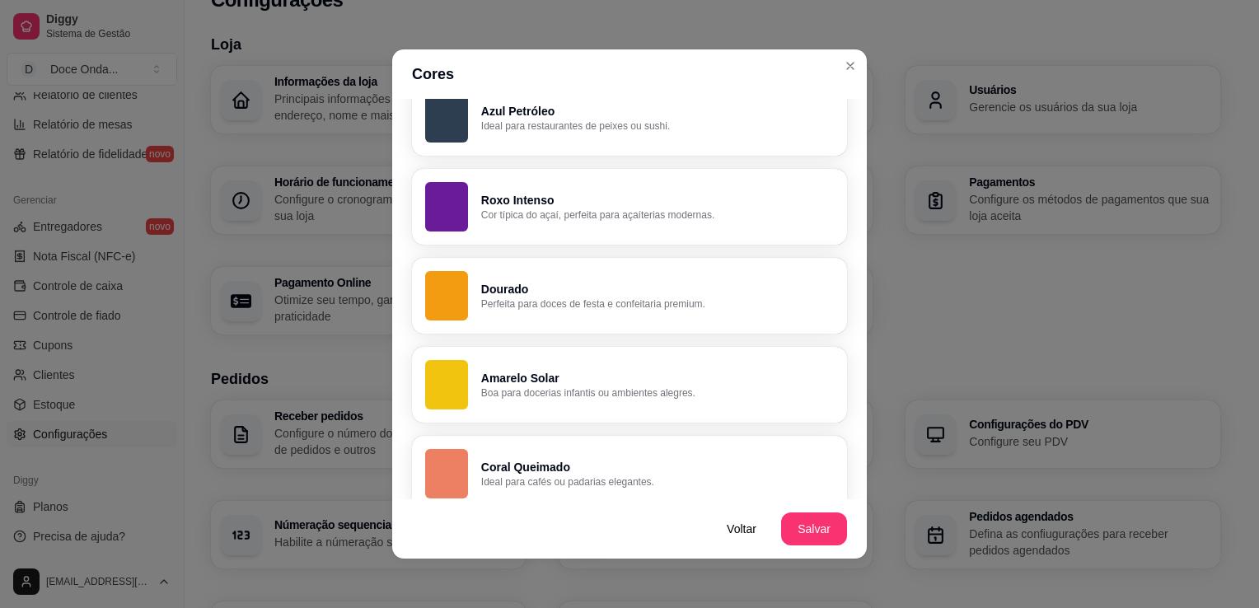
scroll to position [890, 0]
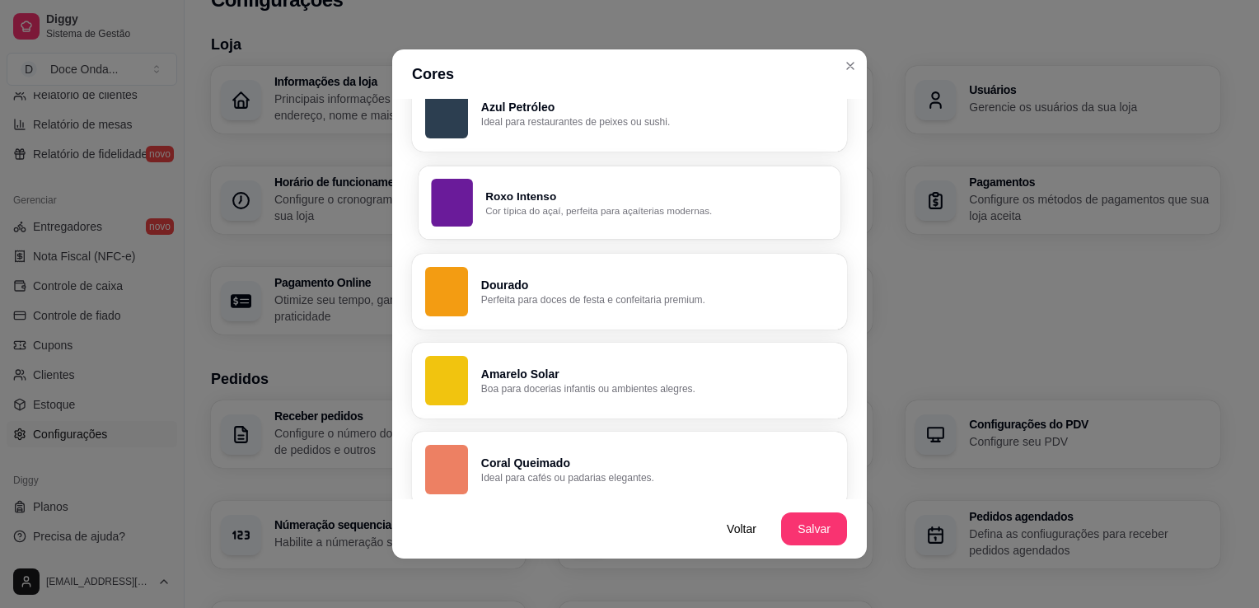
click at [675, 219] on button "Roxo Intenso Cor típica do açaí, perfeita para açaíterias modernas." at bounding box center [629, 202] width 422 height 73
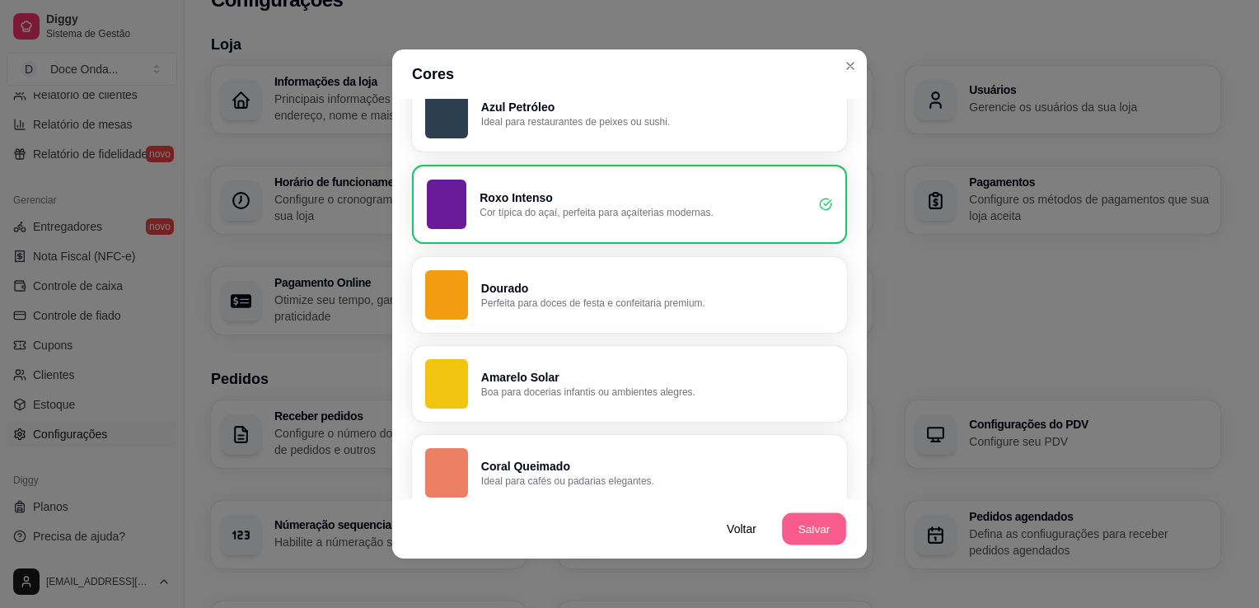
click at [823, 528] on button "Salvar" at bounding box center [814, 529] width 64 height 32
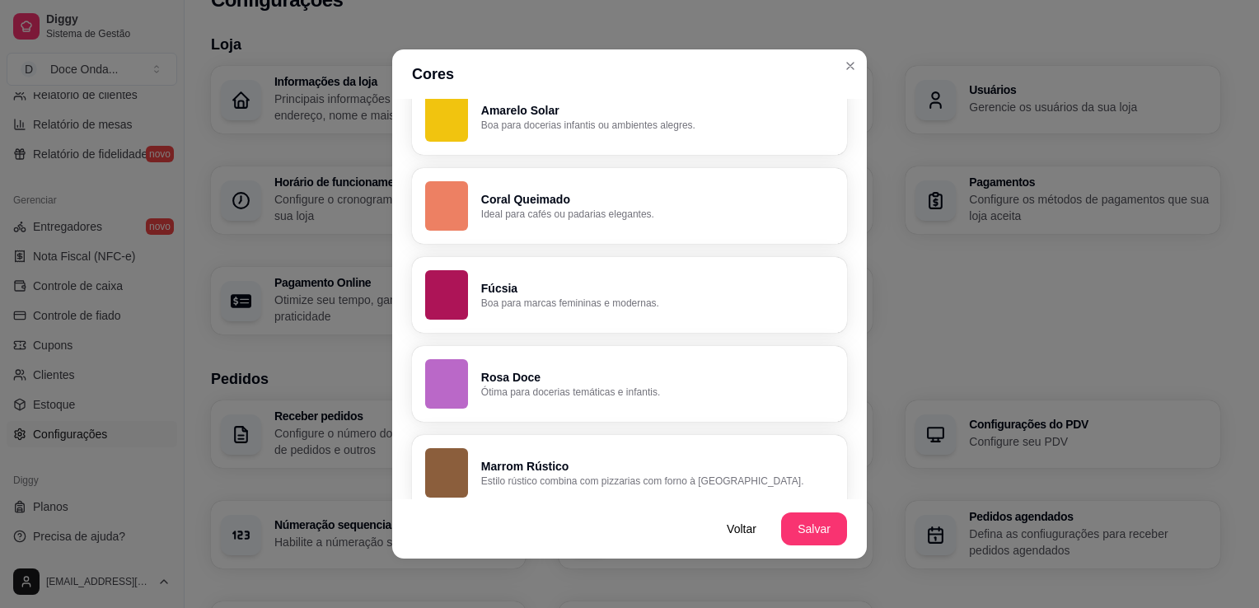
scroll to position [1170, 0]
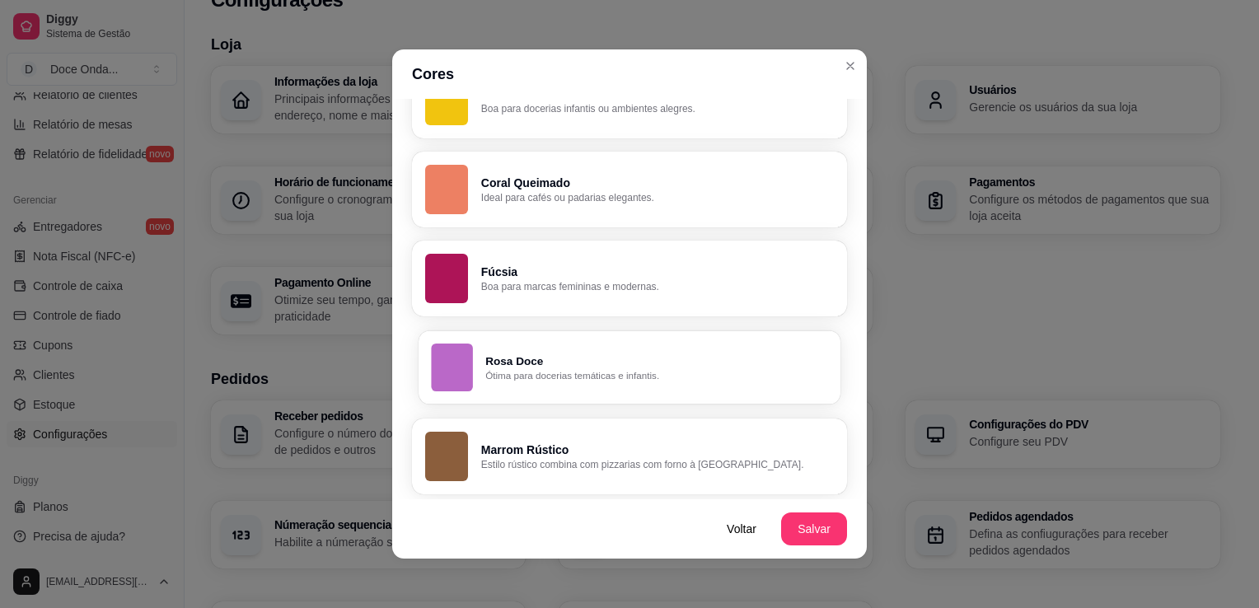
click at [666, 366] on p "Rosa Doce" at bounding box center [656, 361] width 342 height 16
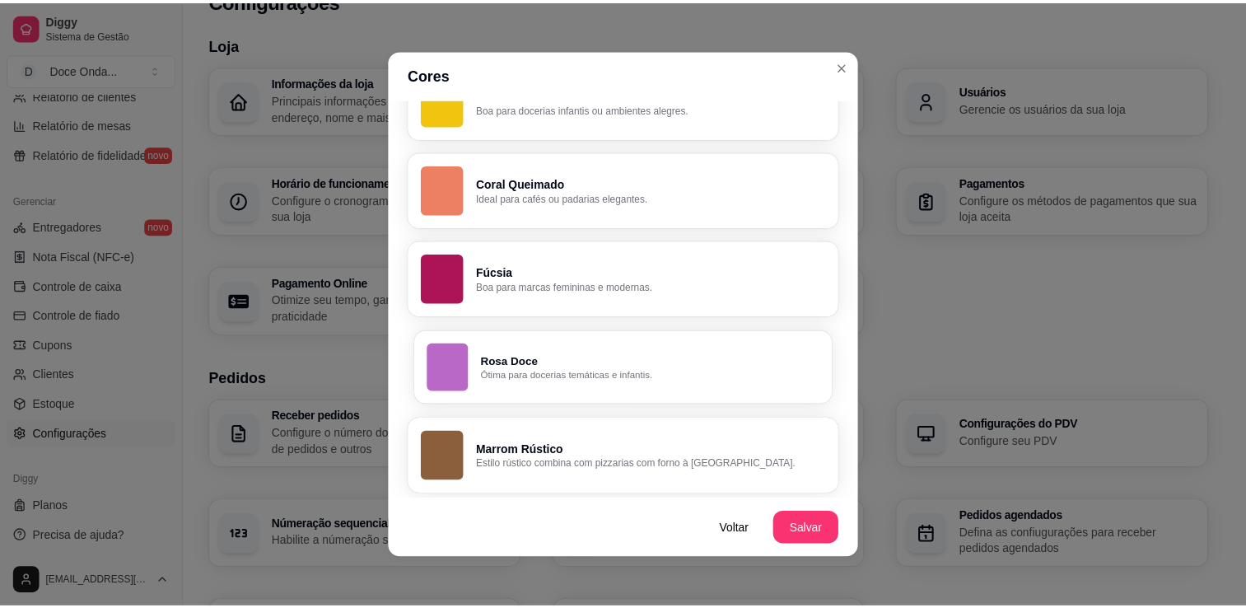
scroll to position [1167, 0]
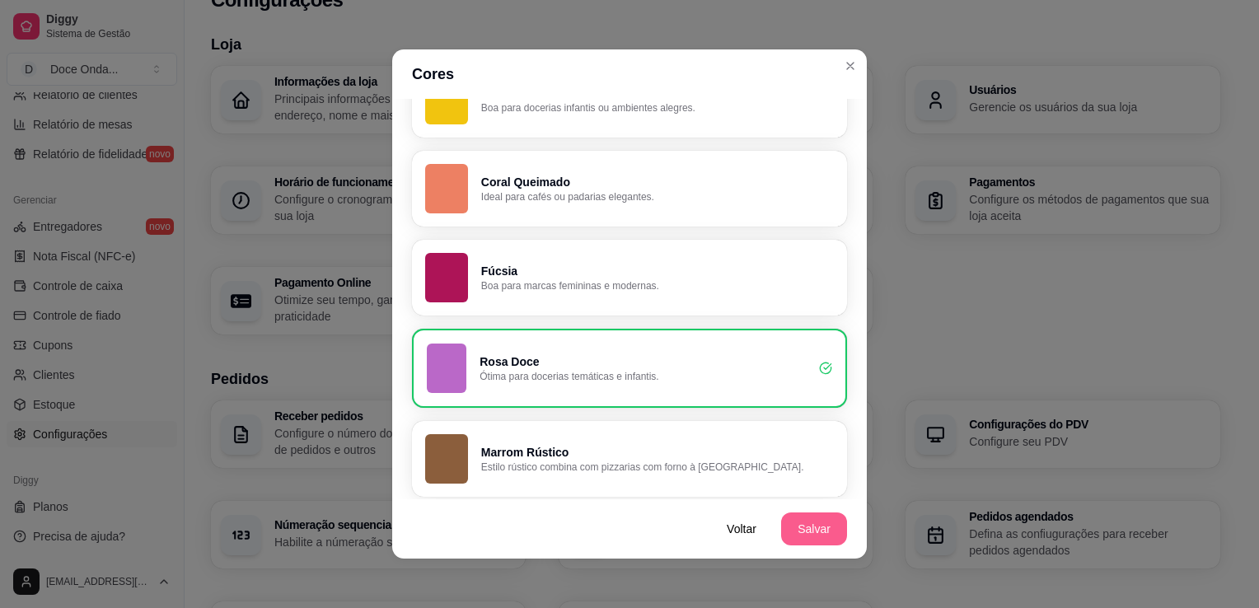
click at [792, 521] on button "Salvar" at bounding box center [814, 528] width 66 height 33
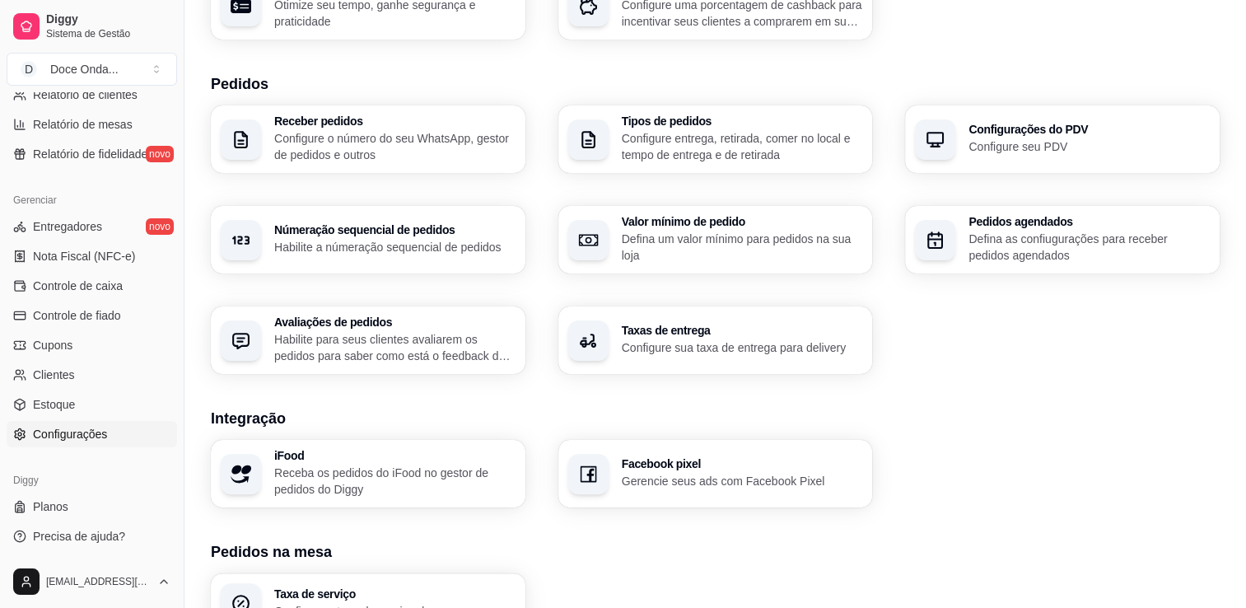
scroll to position [395, 0]
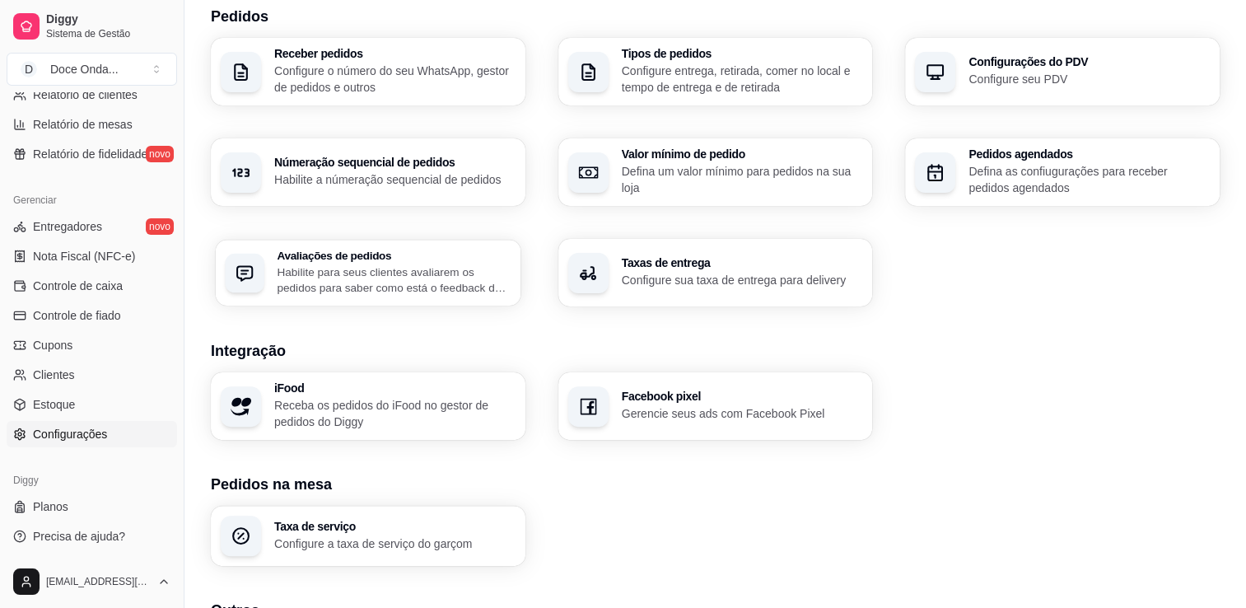
click at [484, 293] on p "Habilite para seus clientes avaliarem os pedidos para saber como está o feedbac…" at bounding box center [394, 280] width 234 height 32
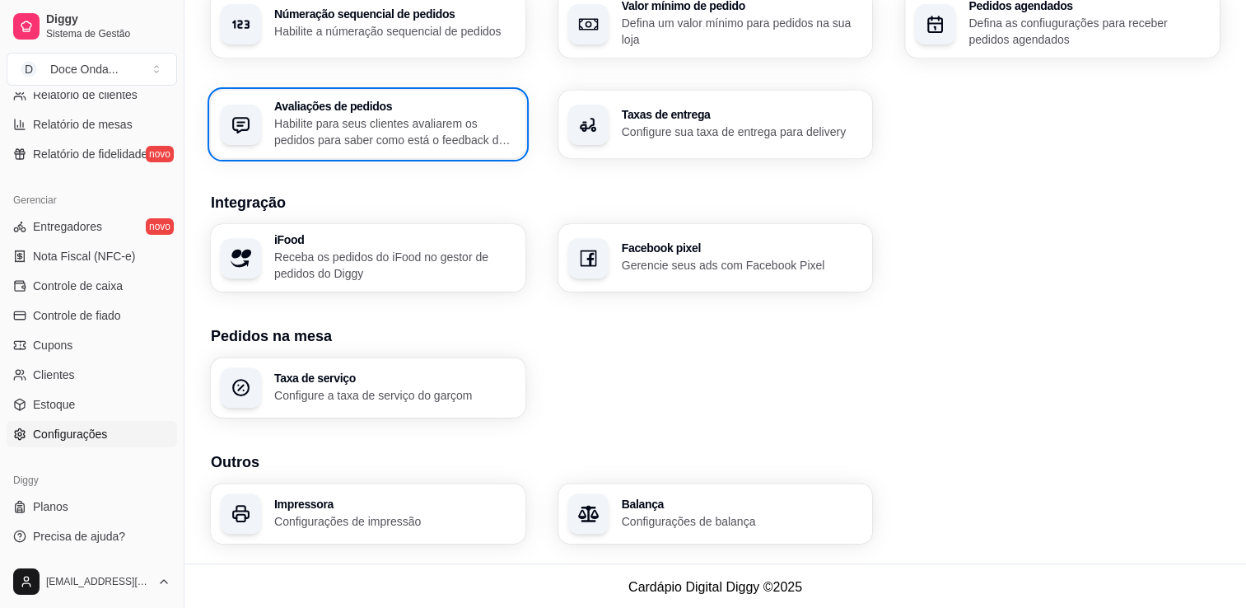
scroll to position [545, 0]
click at [635, 489] on div "Balança Configurações de balança" at bounding box center [715, 512] width 315 height 60
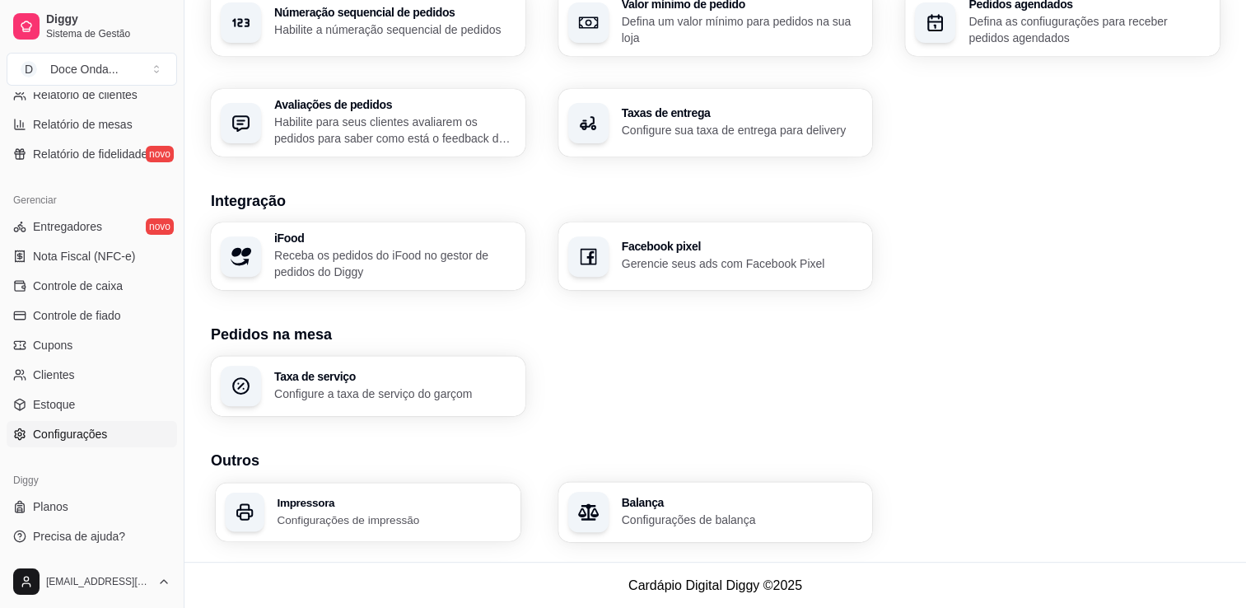
click at [500, 504] on h3 "Impressora" at bounding box center [394, 503] width 234 height 12
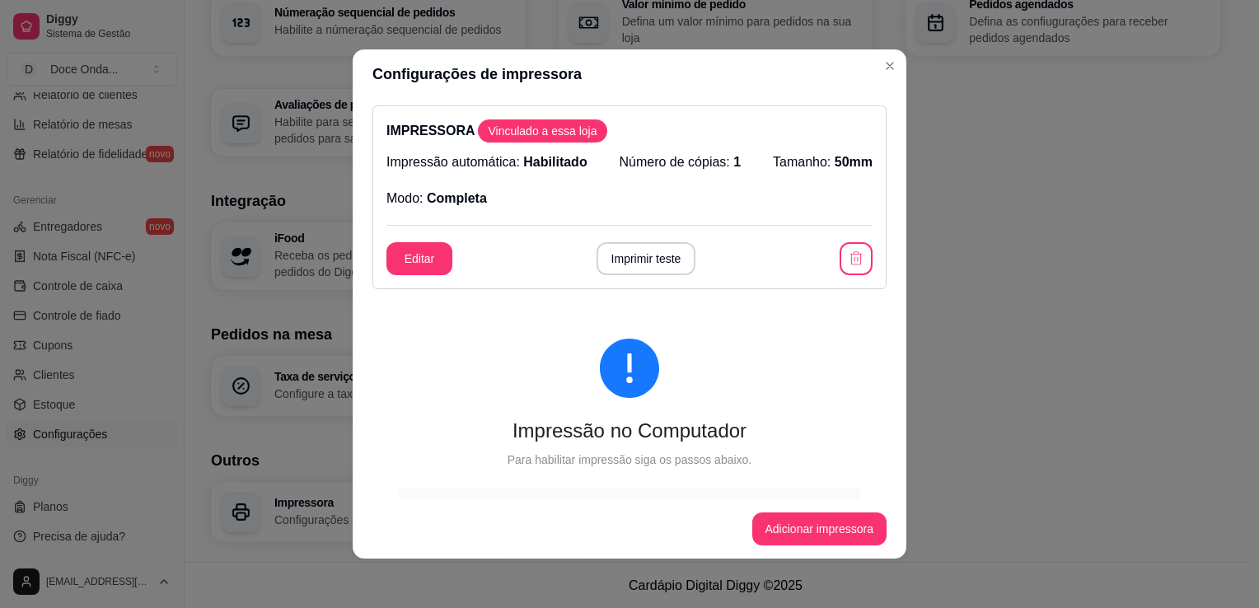
click at [555, 131] on span "Vinculado a essa loja" at bounding box center [542, 131] width 122 height 16
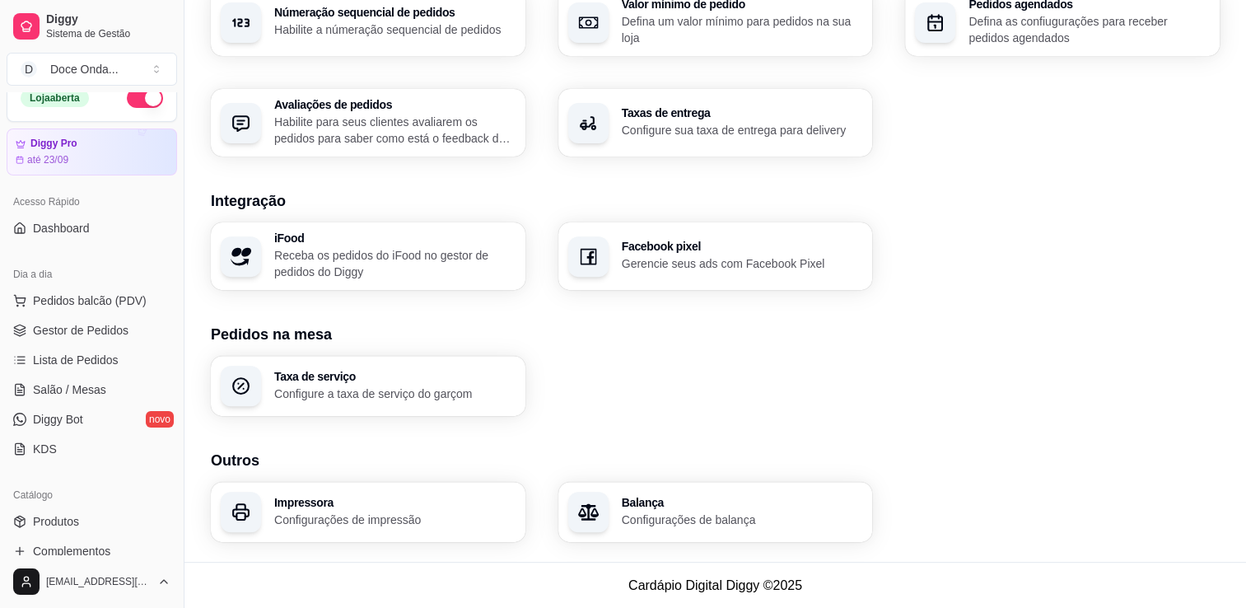
scroll to position [0, 0]
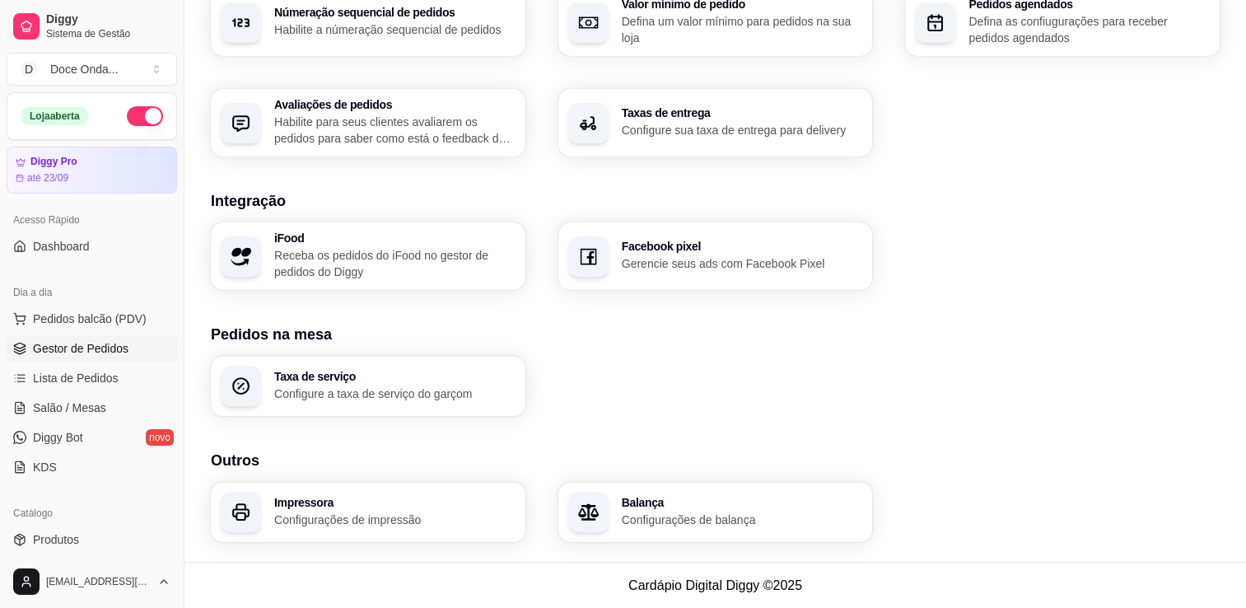
click at [100, 348] on span "Gestor de Pedidos" at bounding box center [81, 348] width 96 height 16
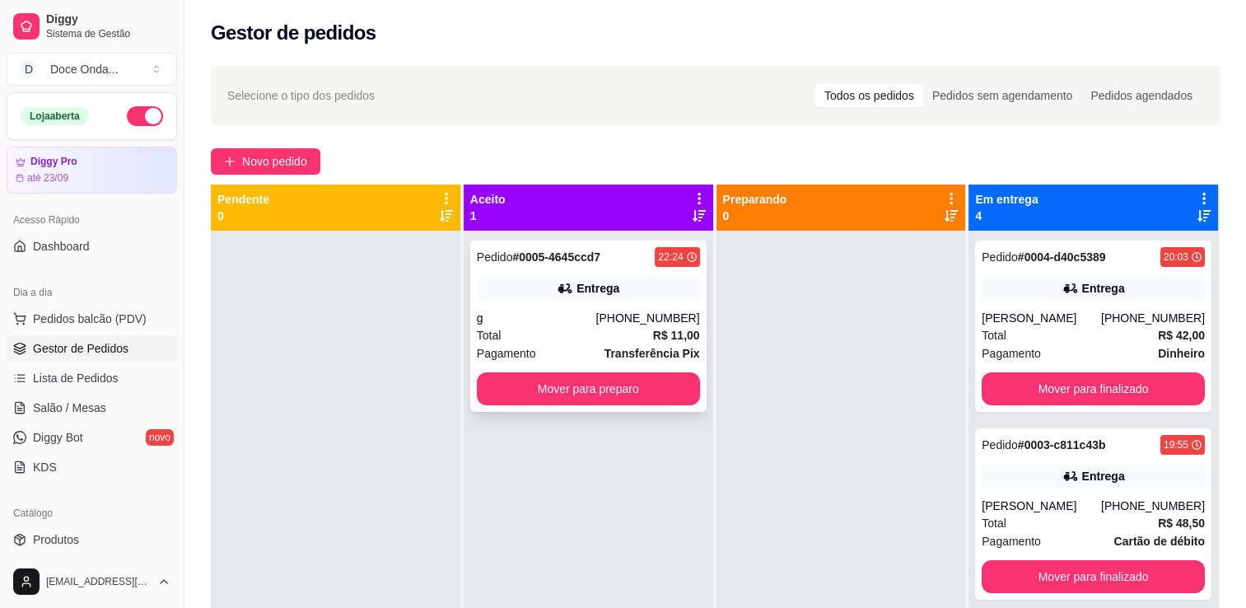
click at [603, 371] on div "Pedido # 0005-4645ccd7 22:24 Entrega g [PHONE_NUMBER] Total R$ 11,00 Pagamento …" at bounding box center [588, 326] width 236 height 171
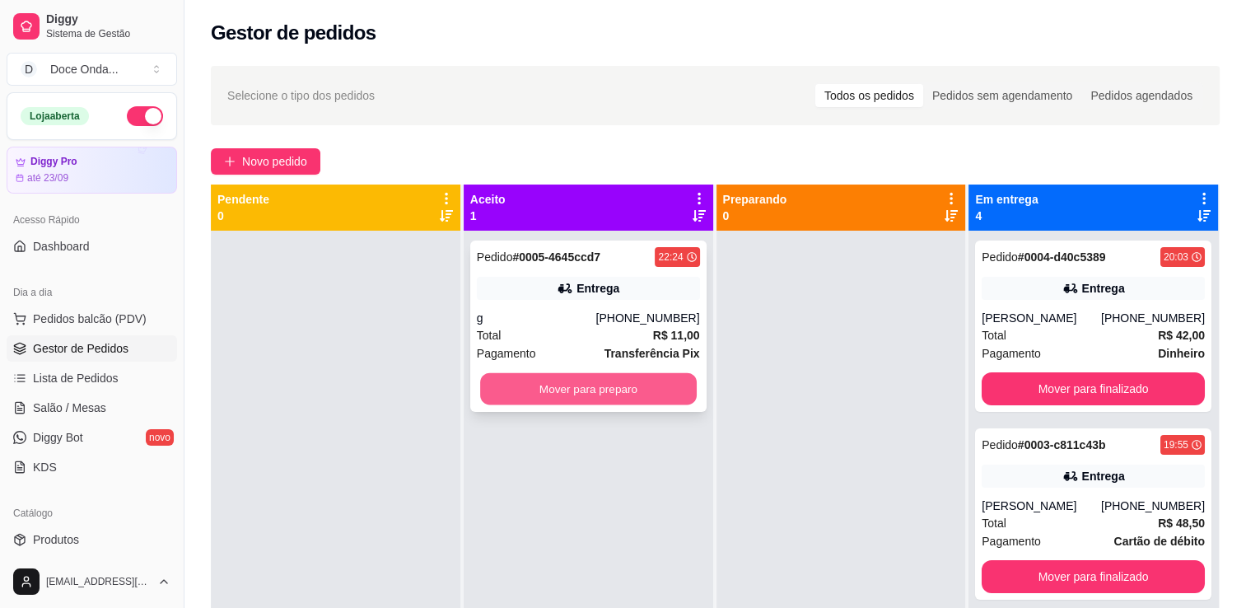
click at [633, 383] on button "Mover para preparo" at bounding box center [588, 389] width 217 height 32
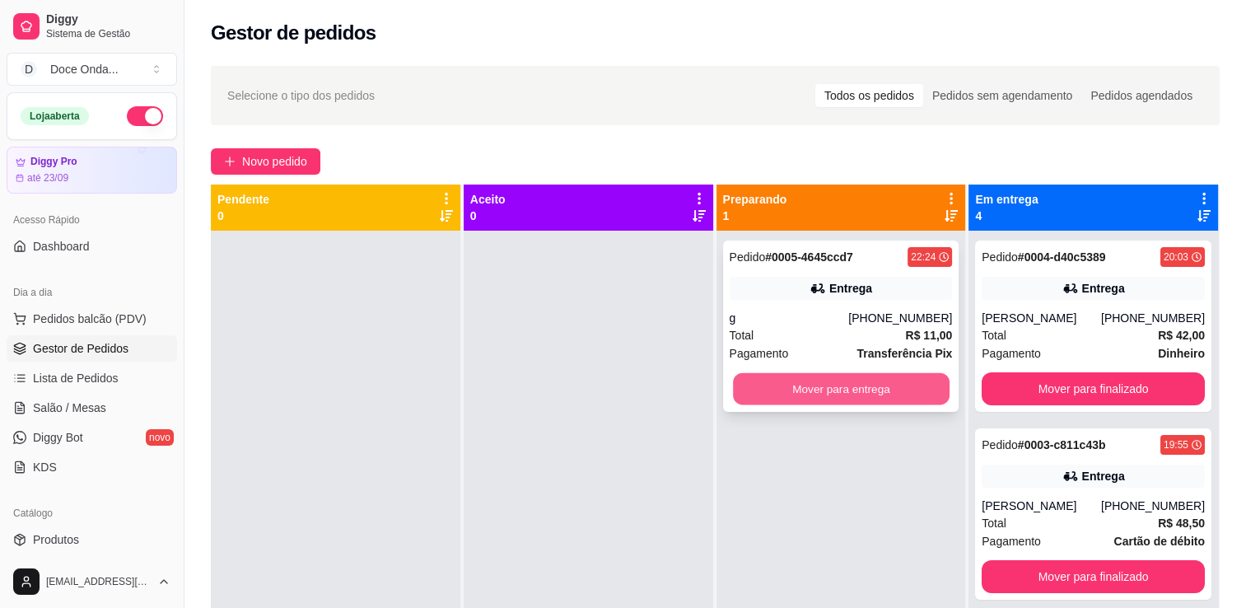
click at [835, 386] on button "Mover para entrega" at bounding box center [841, 389] width 217 height 32
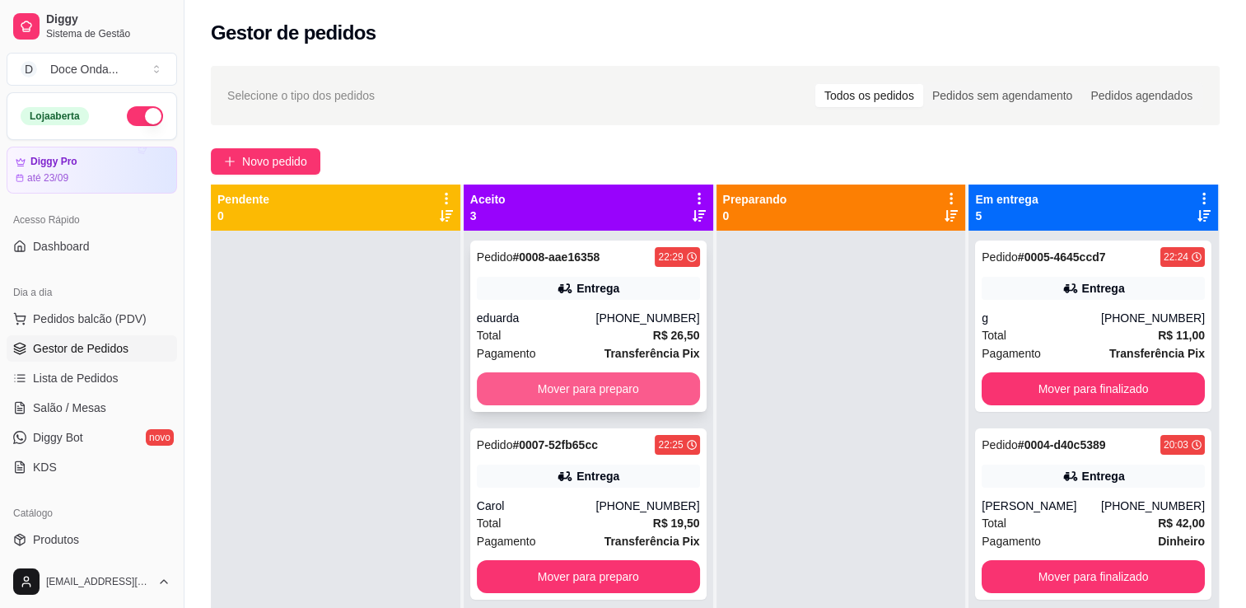
click at [590, 382] on button "Mover para preparo" at bounding box center [588, 388] width 223 height 33
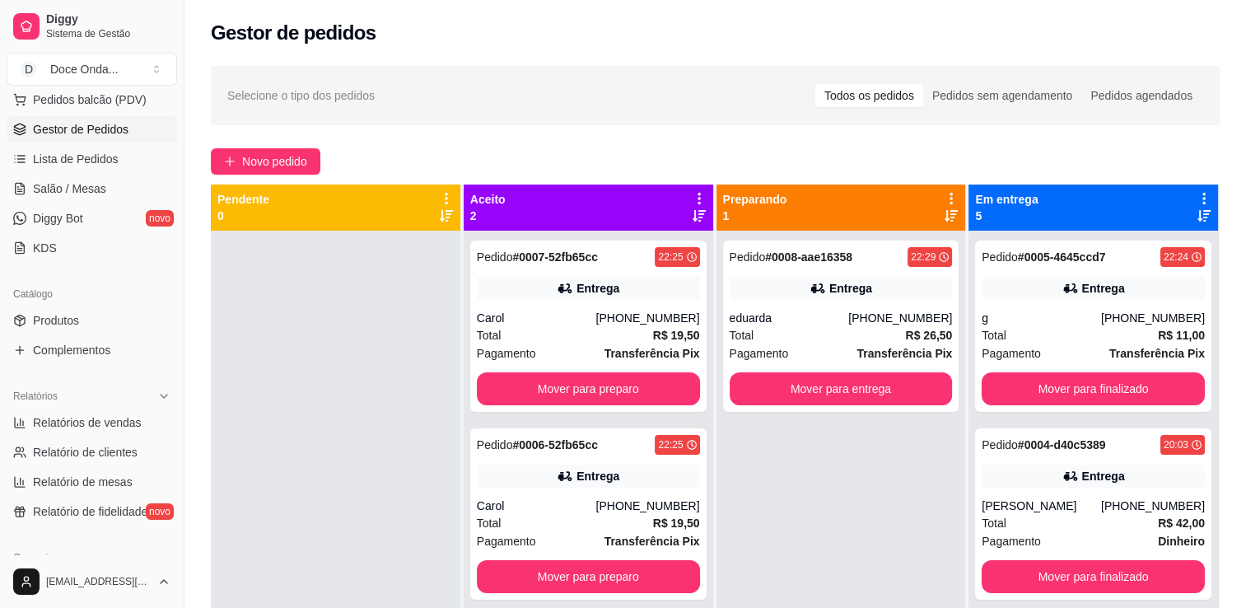
scroll to position [231, 0]
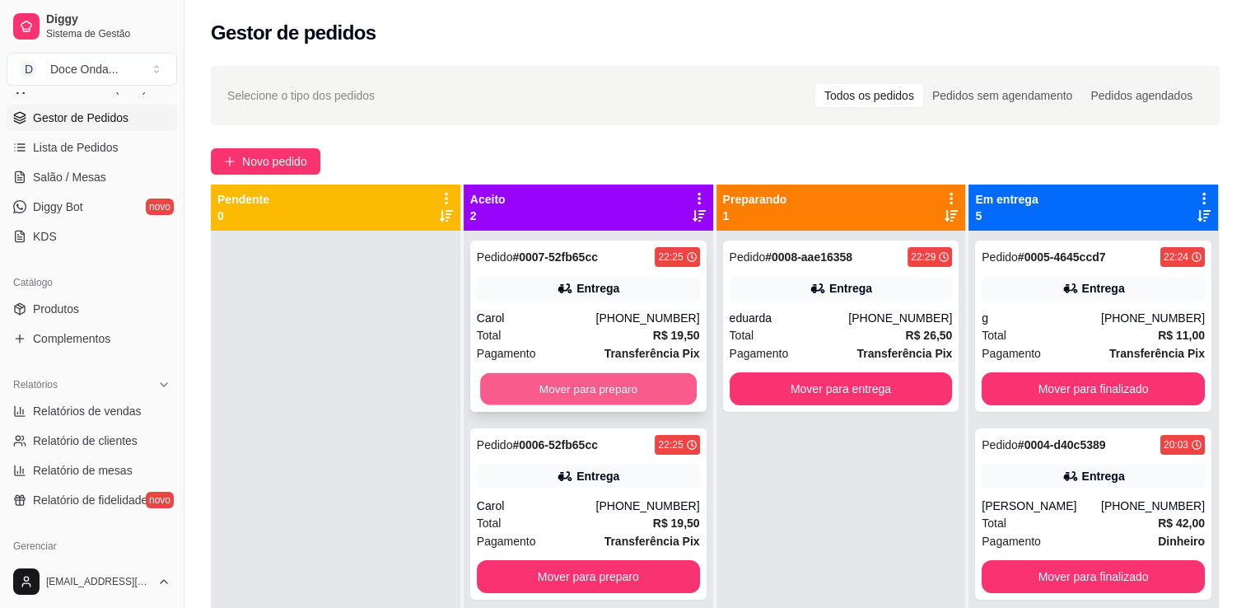
click at [651, 379] on button "Mover para preparo" at bounding box center [588, 389] width 217 height 32
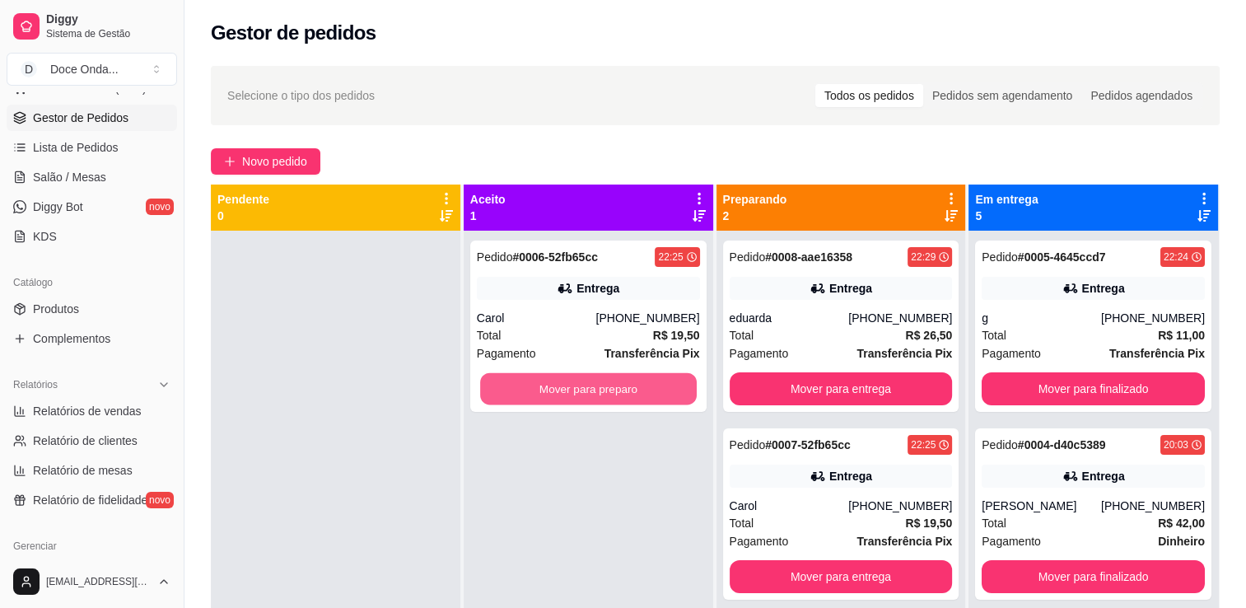
click at [651, 379] on button "Mover para preparo" at bounding box center [588, 389] width 217 height 32
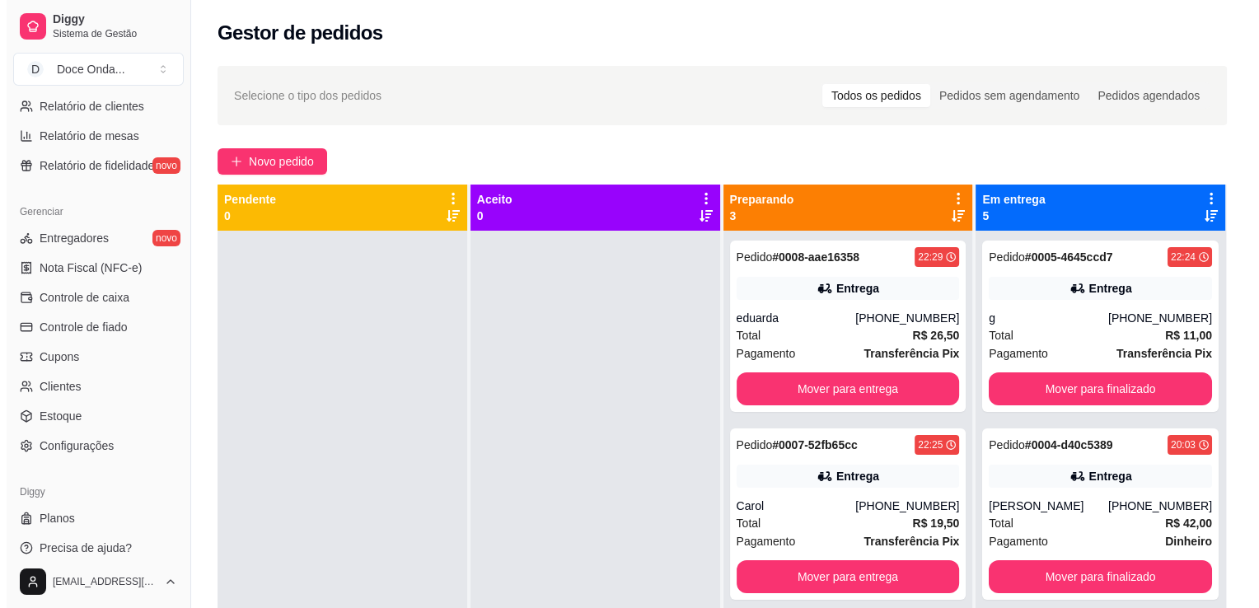
scroll to position [577, 0]
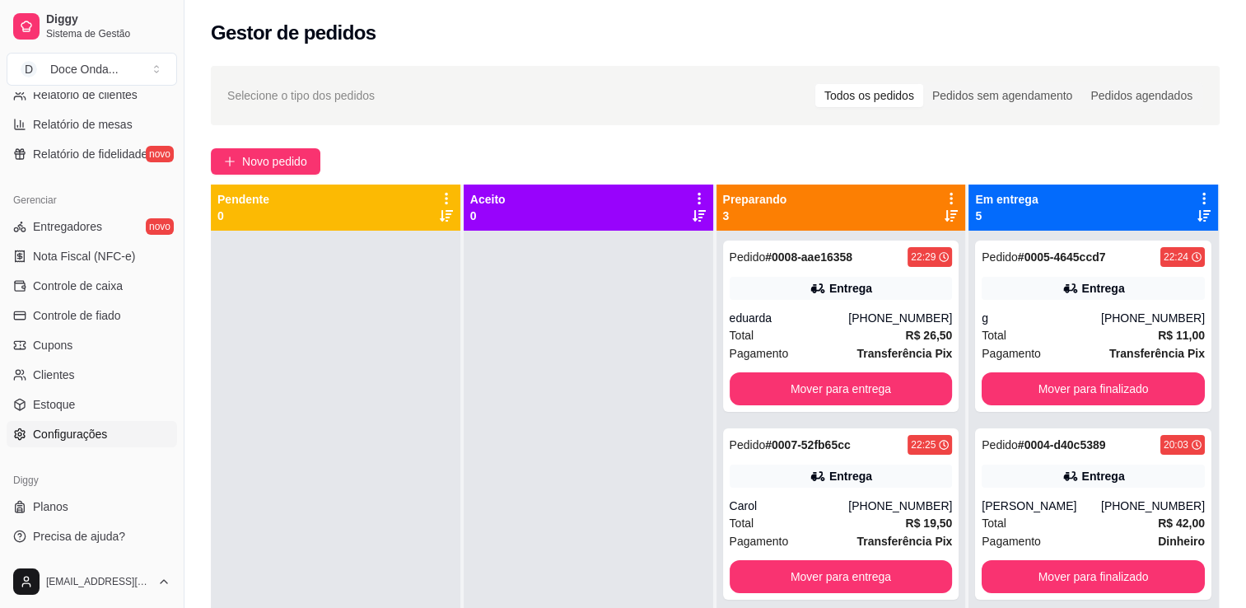
click at [120, 444] on link "Configurações" at bounding box center [92, 434] width 171 height 26
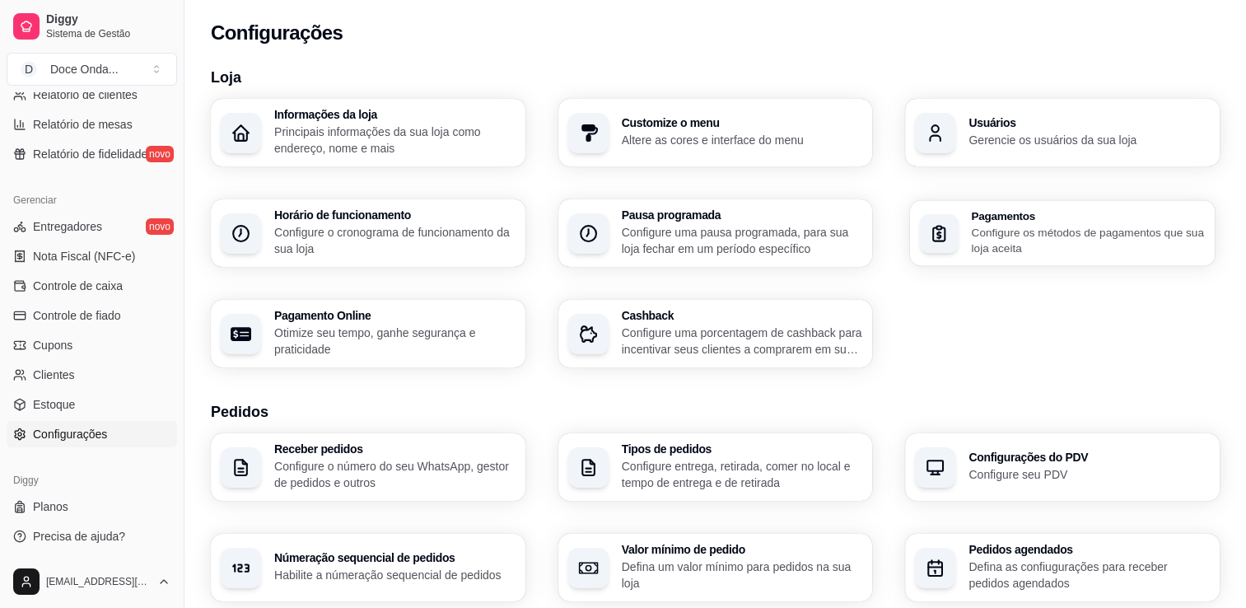
click at [1024, 249] on p "Configure os métodos de pagamentos que sua loja aceita" at bounding box center [1089, 240] width 234 height 32
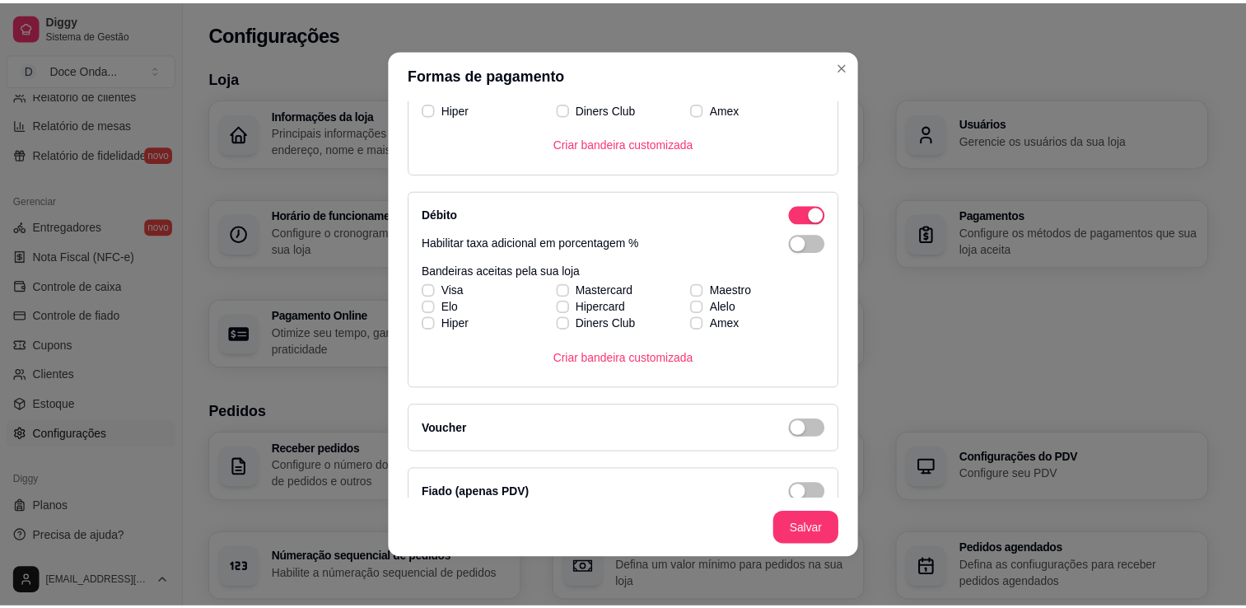
scroll to position [444, 0]
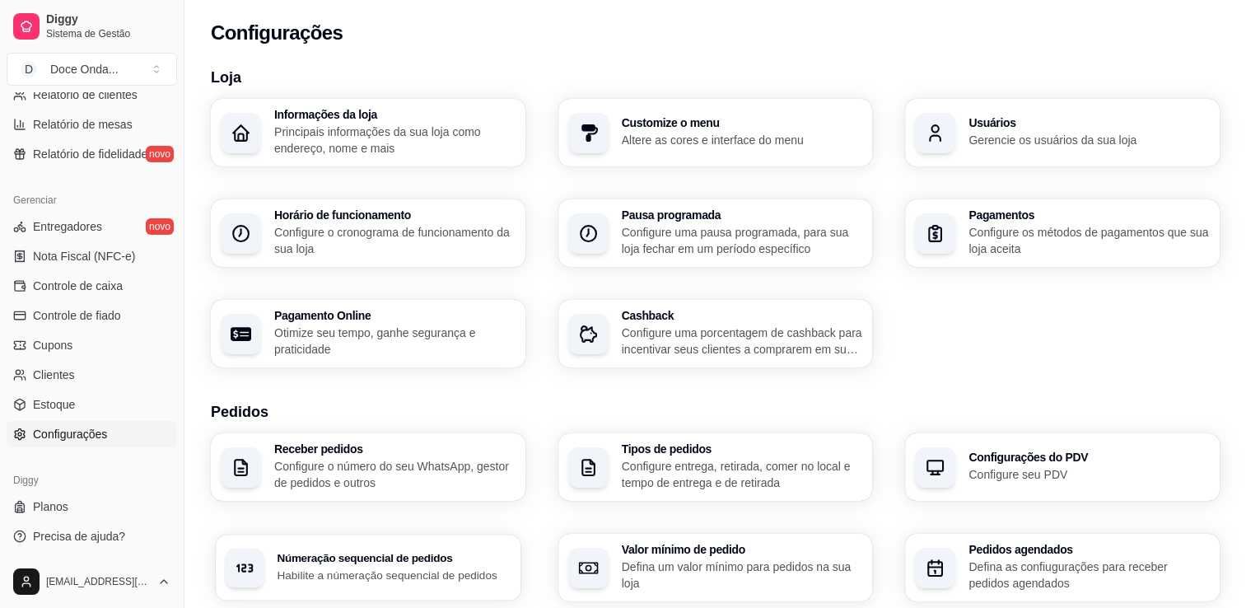
click at [409, 564] on h3 "Númeração sequencial de pedidos" at bounding box center [394, 559] width 234 height 12
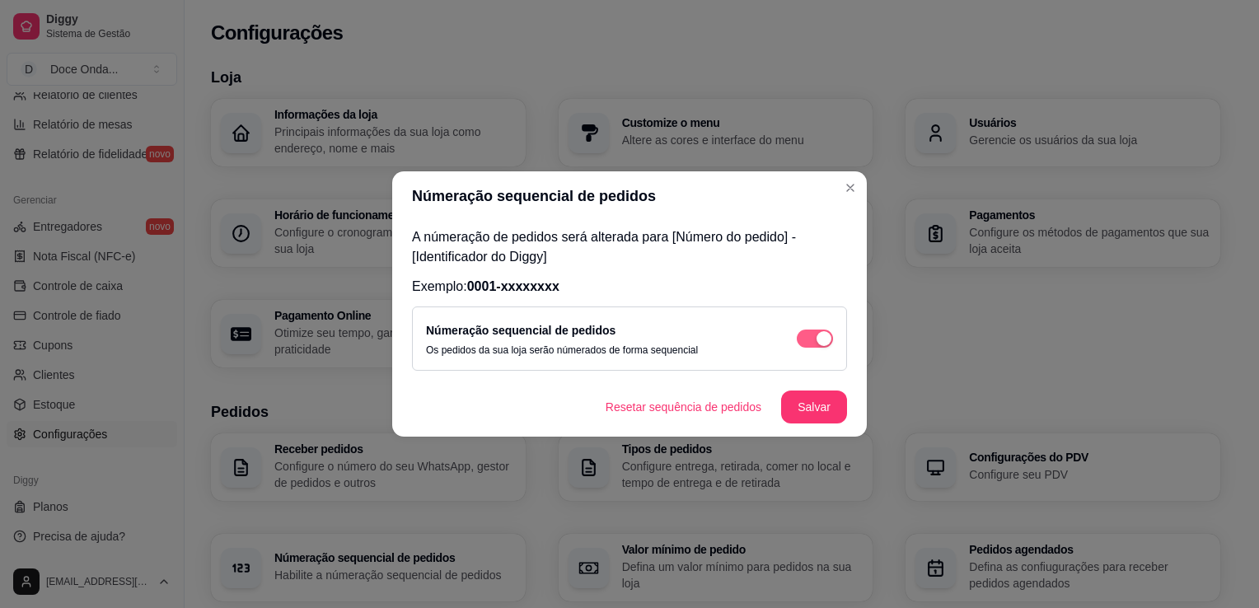
click at [805, 339] on span "button" at bounding box center [815, 338] width 36 height 18
click at [797, 400] on button "Salvar" at bounding box center [814, 407] width 64 height 32
click at [797, 400] on footer "Resetar sequência de pedidos Salvar" at bounding box center [629, 406] width 474 height 59
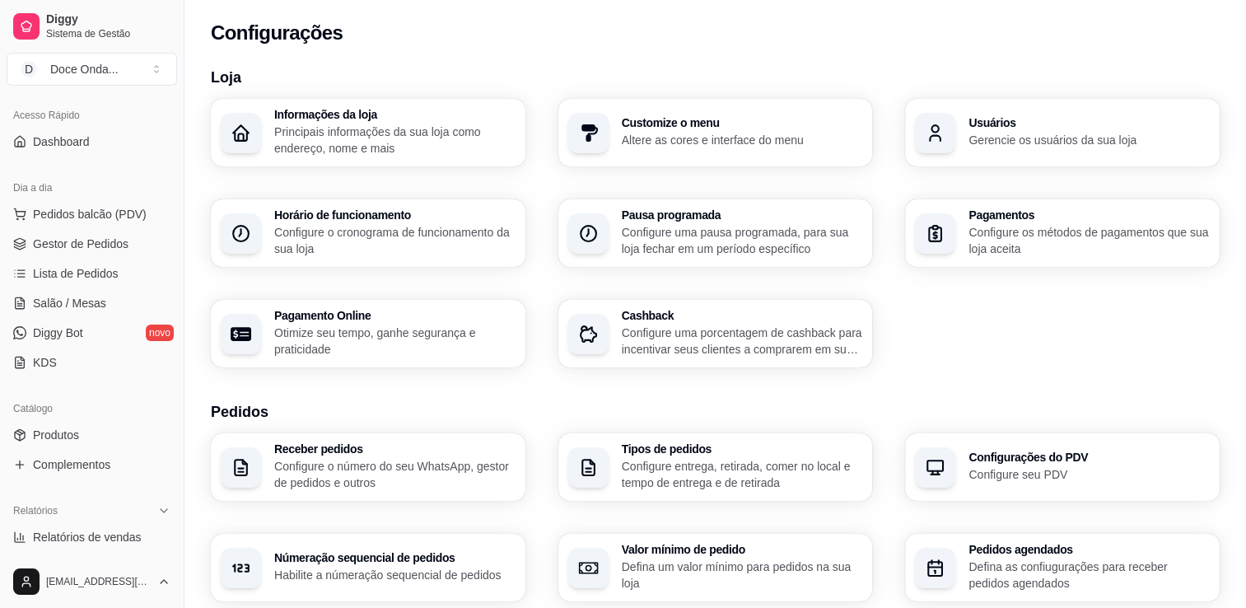
scroll to position [0, 0]
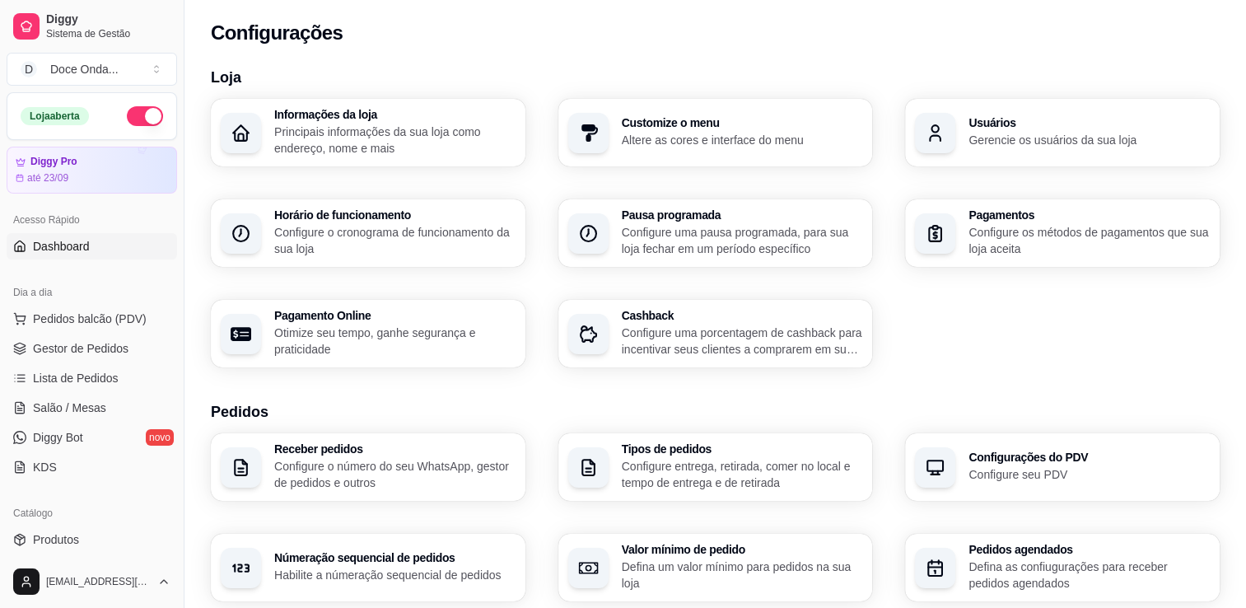
click at [91, 242] on link "Dashboard" at bounding box center [92, 246] width 171 height 26
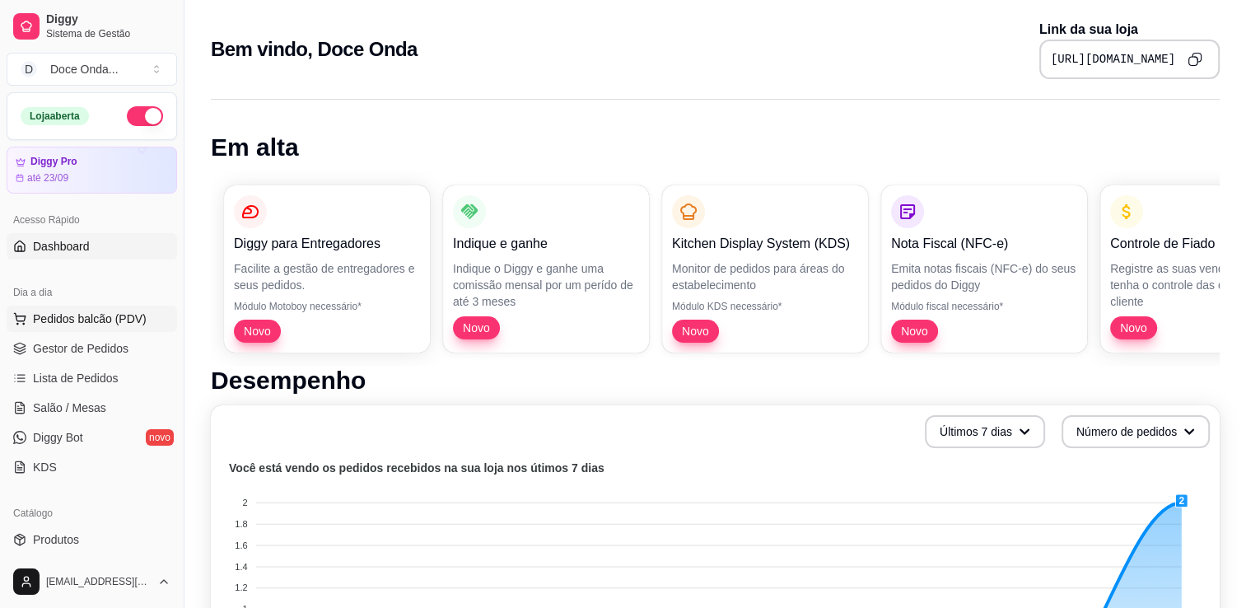
click at [81, 318] on span "Pedidos balcão (PDV)" at bounding box center [90, 319] width 114 height 16
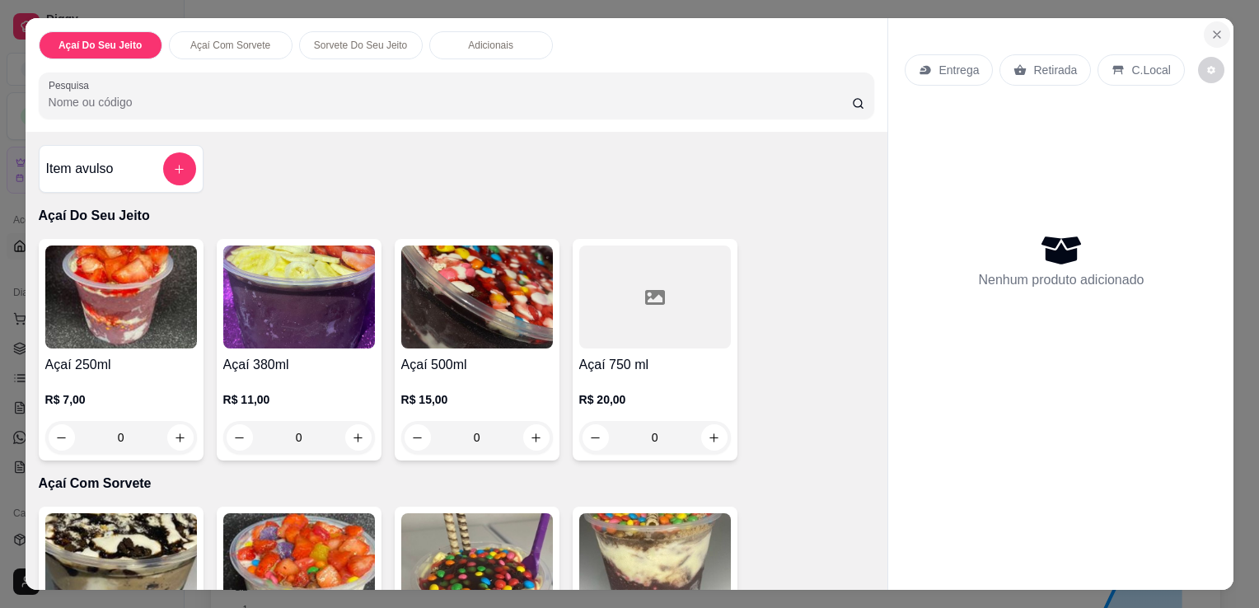
click at [1213, 31] on icon "Close" at bounding box center [1216, 34] width 7 height 7
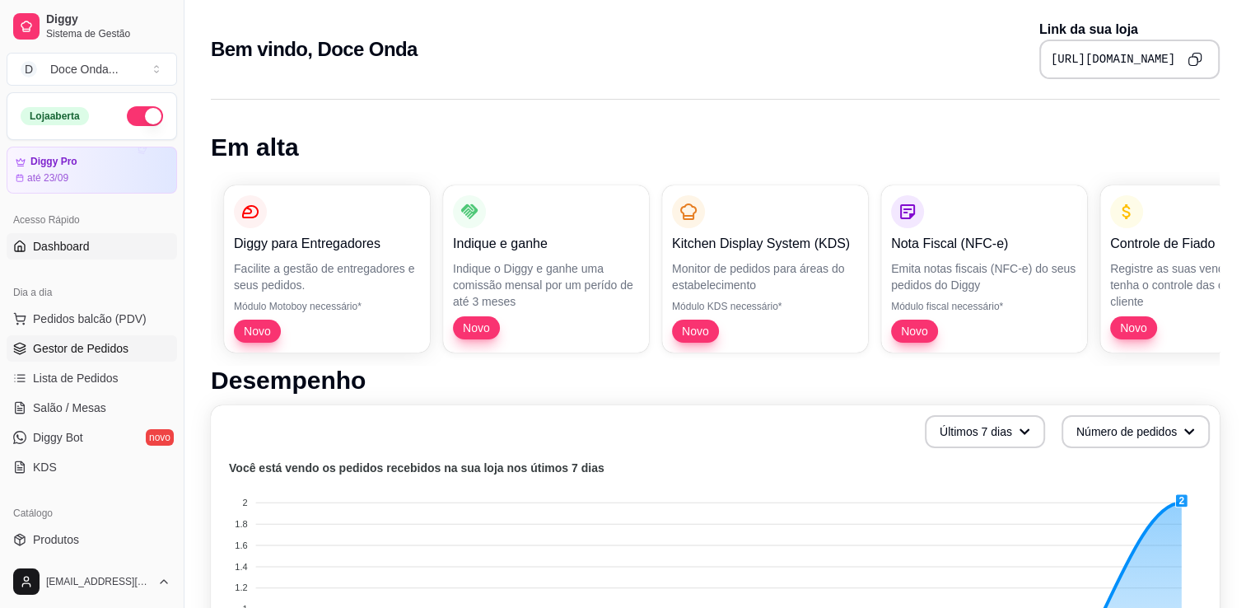
click at [121, 352] on span "Gestor de Pedidos" at bounding box center [81, 348] width 96 height 16
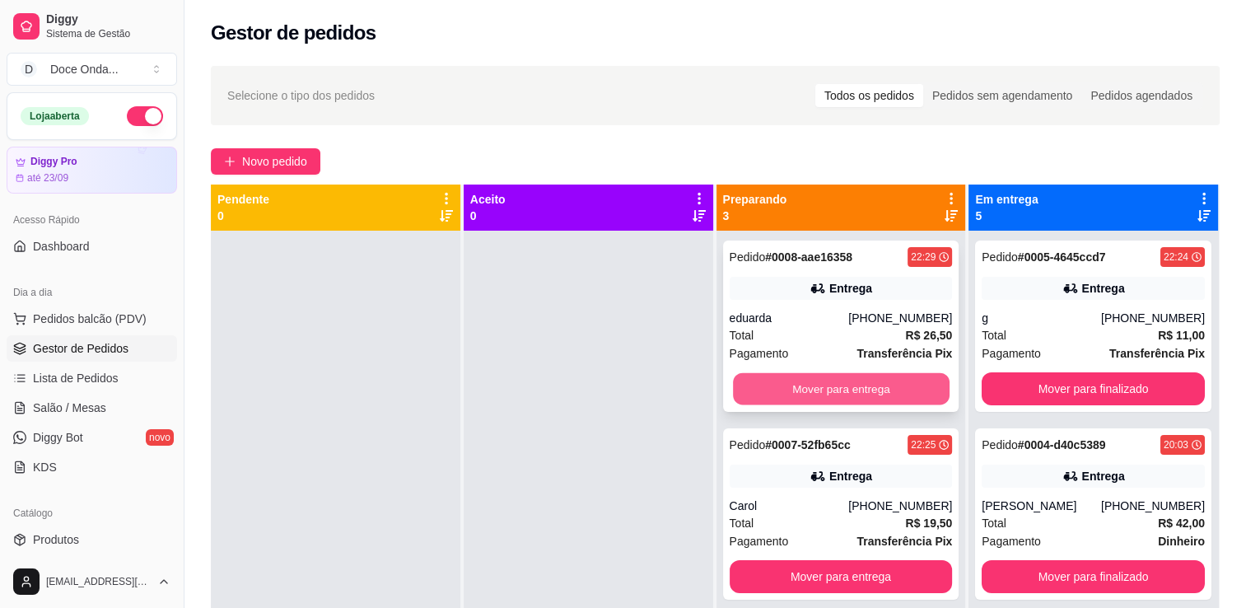
click at [804, 385] on button "Mover para entrega" at bounding box center [841, 389] width 217 height 32
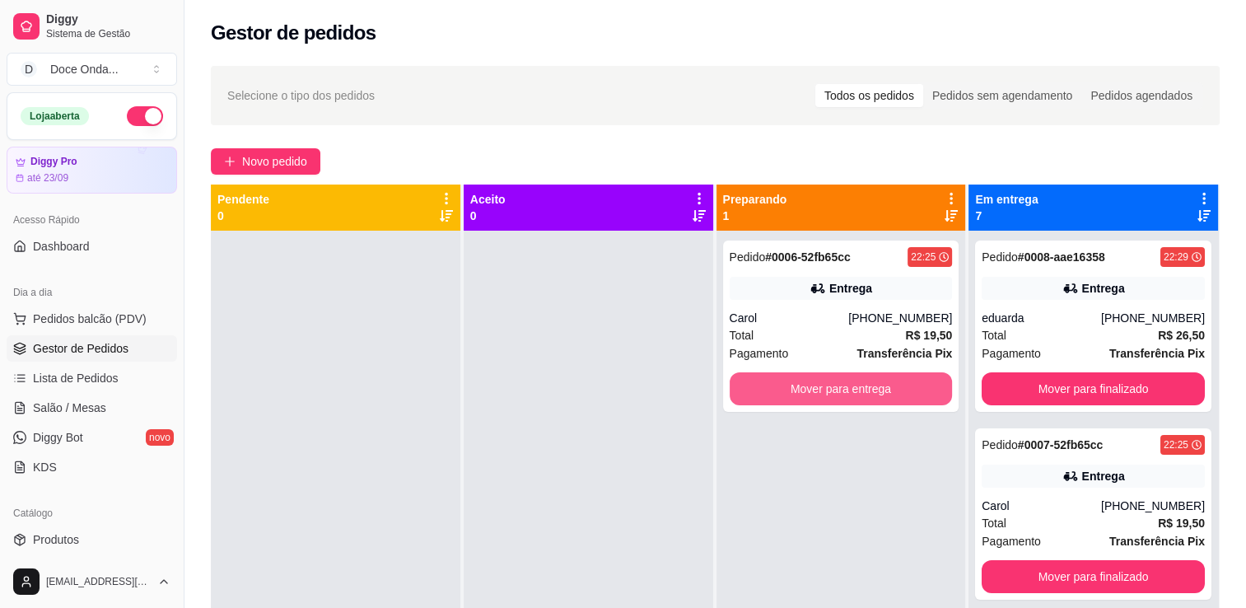
click at [804, 385] on button "Mover para entrega" at bounding box center [841, 388] width 223 height 33
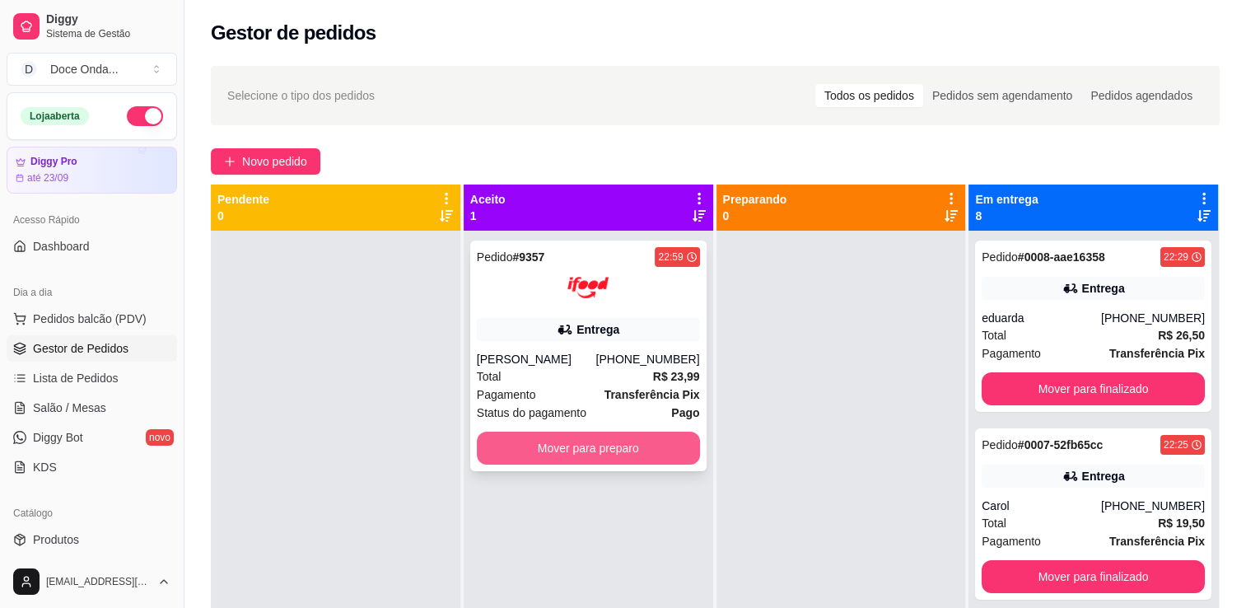
click at [555, 446] on button "Mover para preparo" at bounding box center [588, 448] width 223 height 33
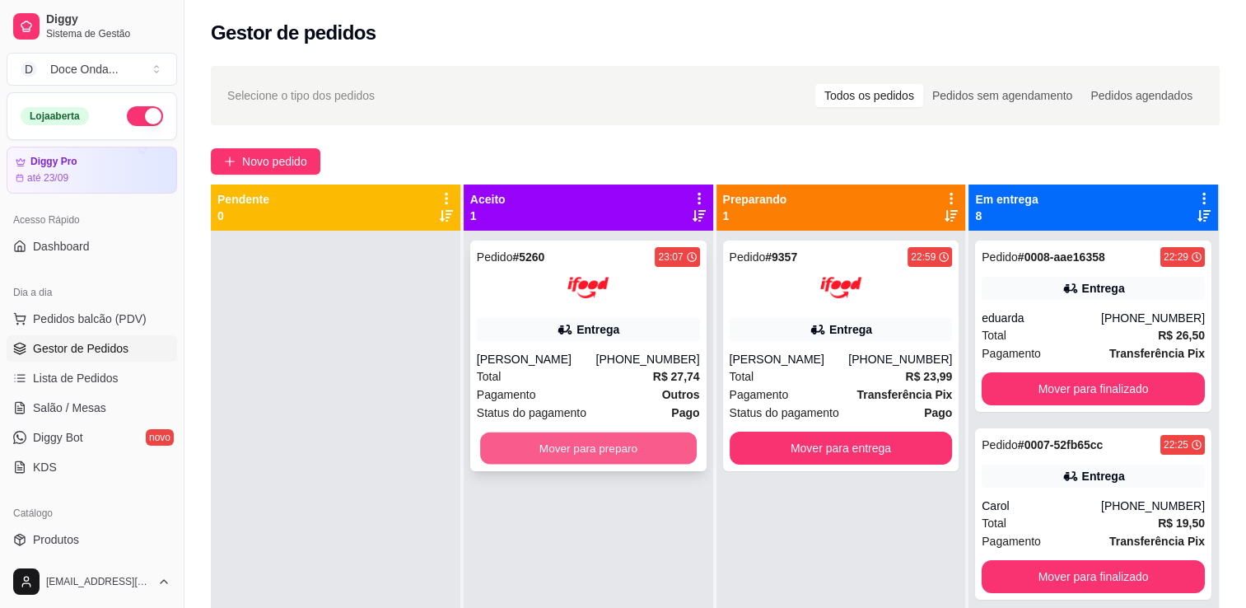
click at [595, 445] on button "Mover para preparo" at bounding box center [588, 448] width 217 height 32
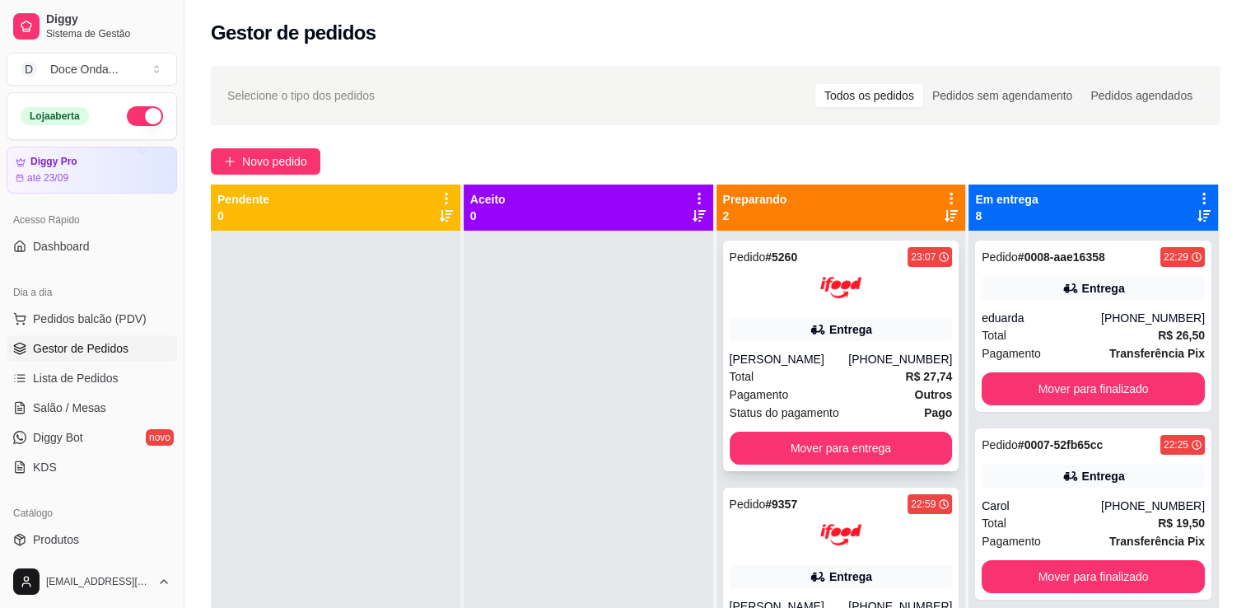
click at [792, 353] on div "[PERSON_NAME]" at bounding box center [789, 359] width 119 height 16
click at [619, 400] on div at bounding box center [589, 535] width 250 height 608
click at [952, 364] on div "Pedido # 5260 23:07 Entrega [PERSON_NAME] [PHONE_NUMBER] Total R$ 27,74 Pagamen…" at bounding box center [842, 535] width 250 height 608
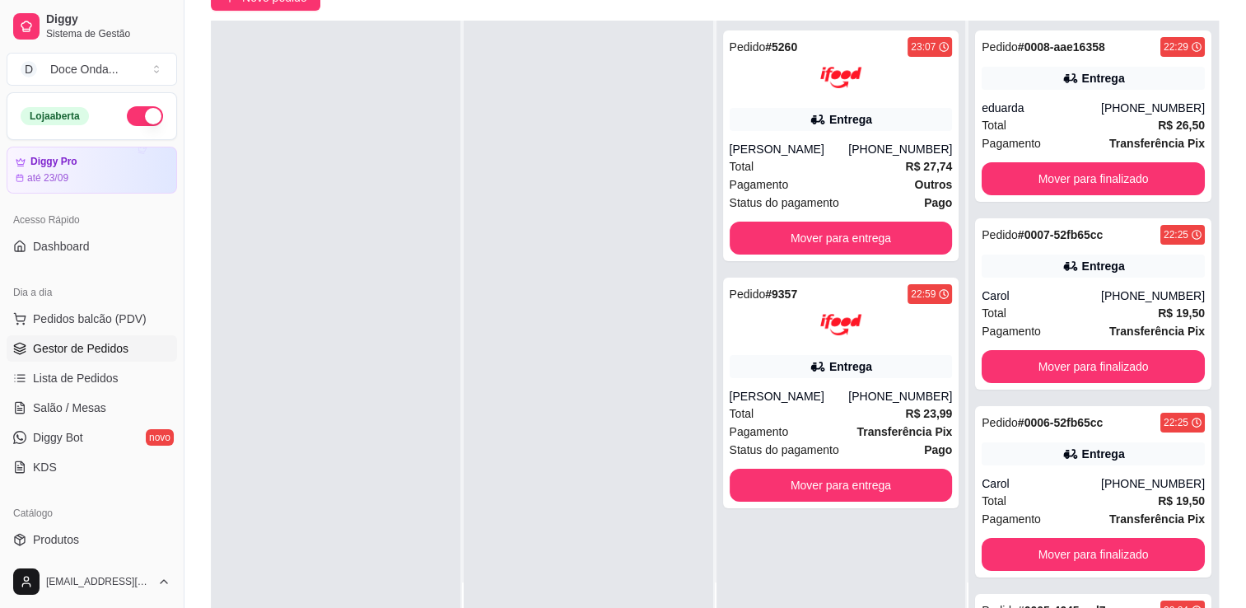
scroll to position [165, 0]
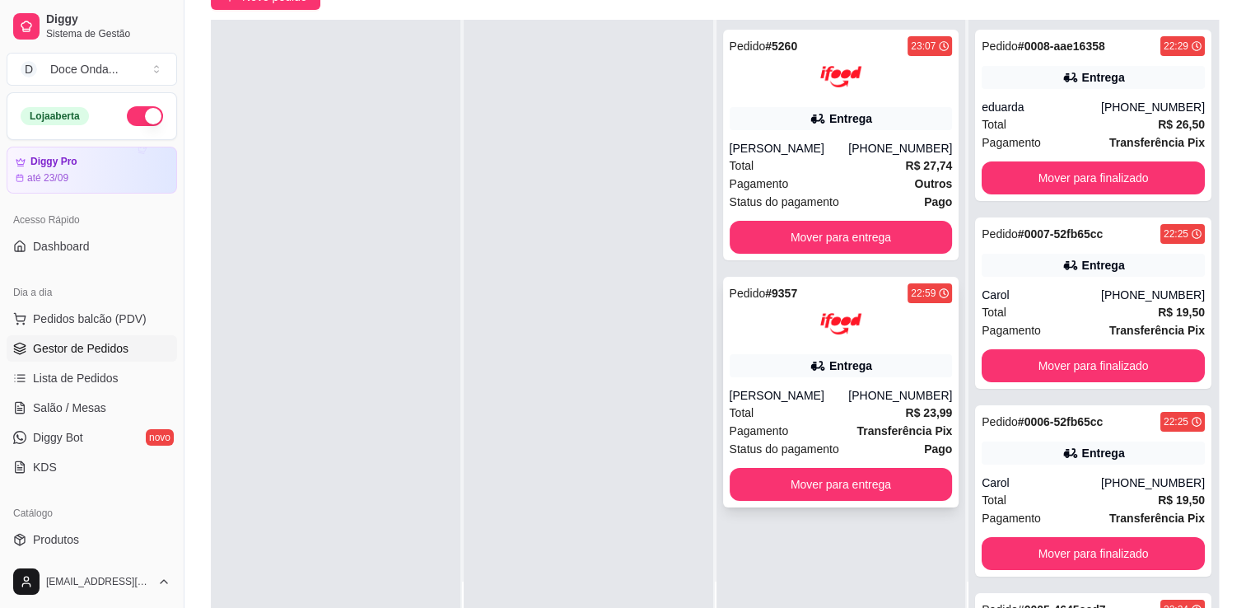
click at [913, 340] on div at bounding box center [841, 323] width 223 height 41
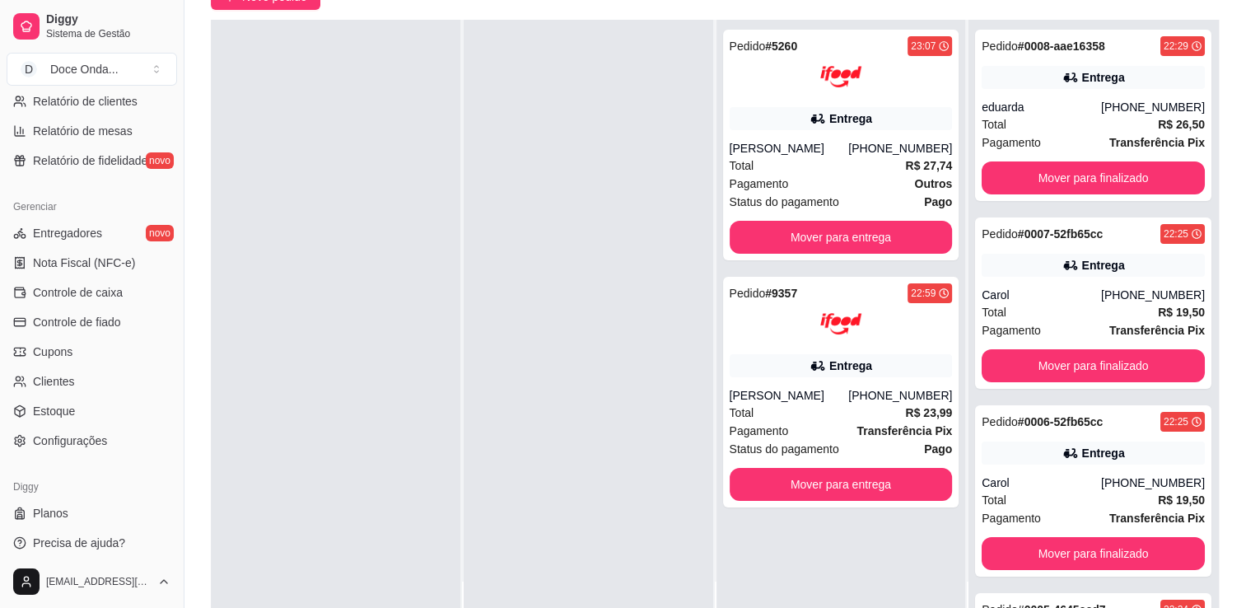
scroll to position [577, 0]
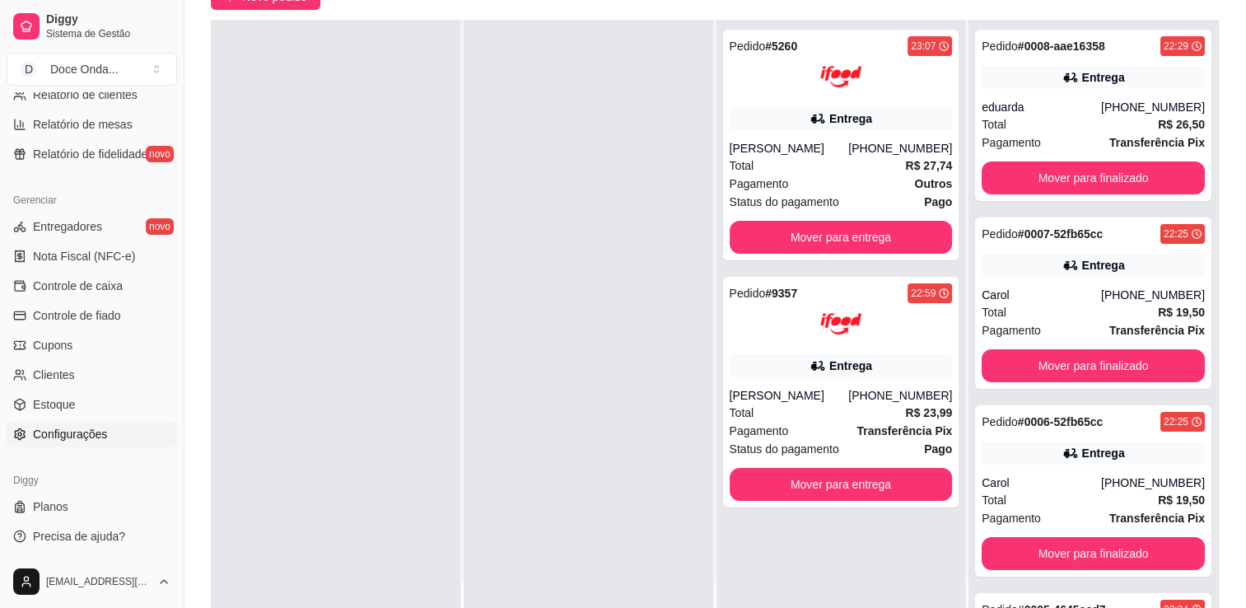
click at [131, 426] on link "Configurações" at bounding box center [92, 434] width 171 height 26
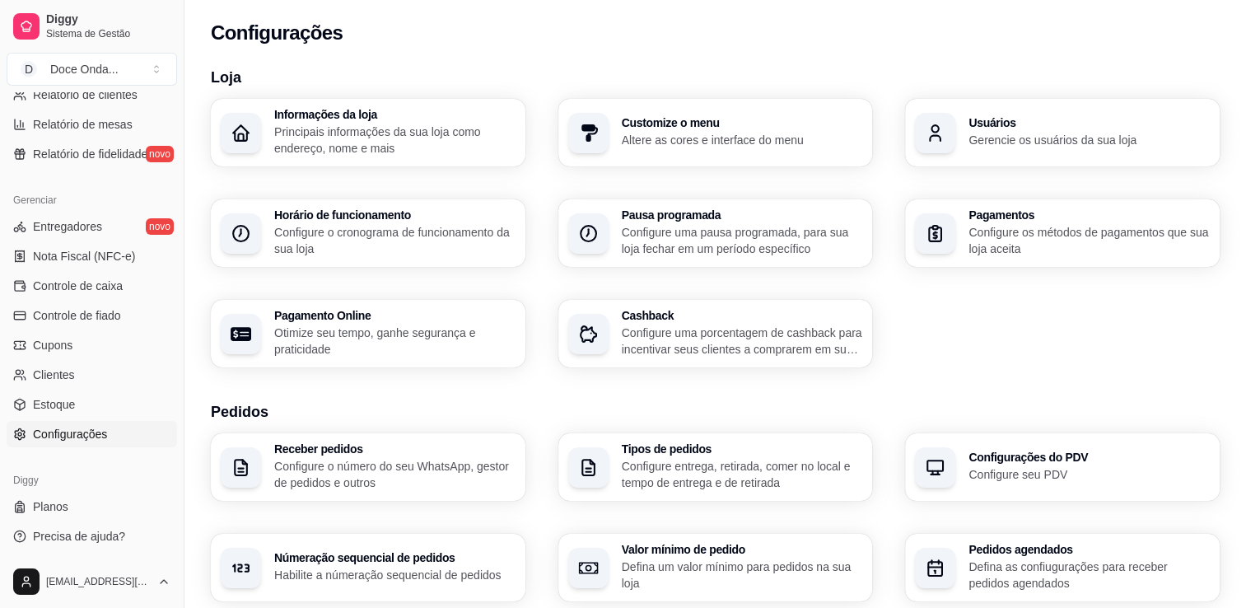
click at [950, 348] on div "Informações da loja Principais informações da sua loja como endereço, nome e ma…" at bounding box center [715, 233] width 1009 height 269
click at [107, 315] on span "Controle de fiado" at bounding box center [77, 315] width 88 height 16
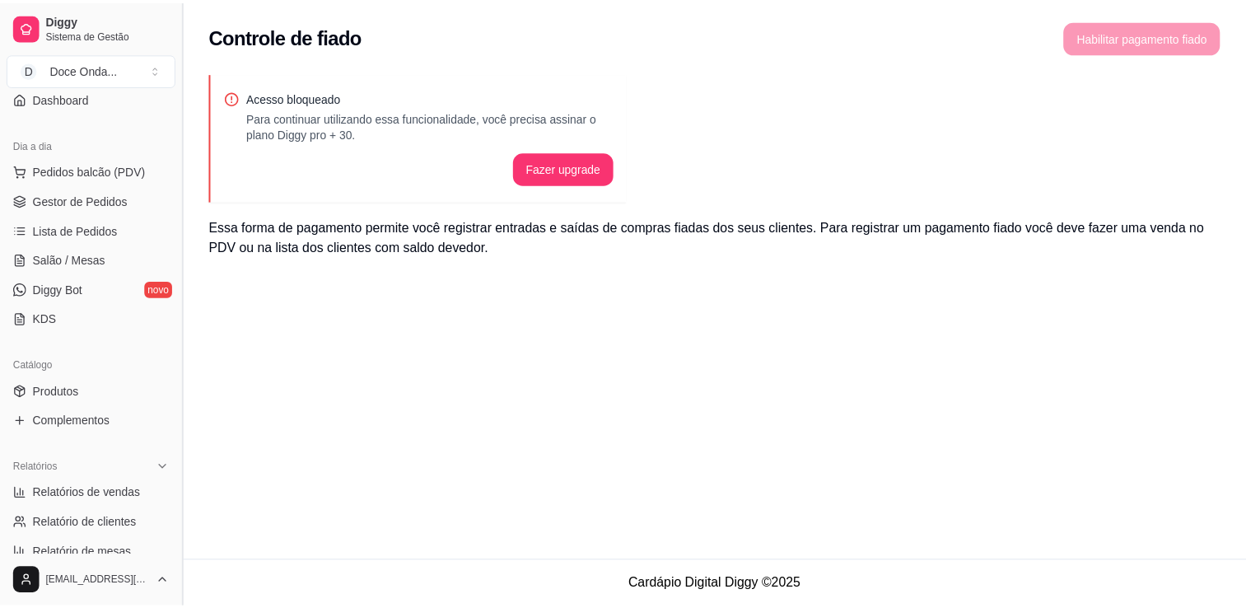
scroll to position [115, 0]
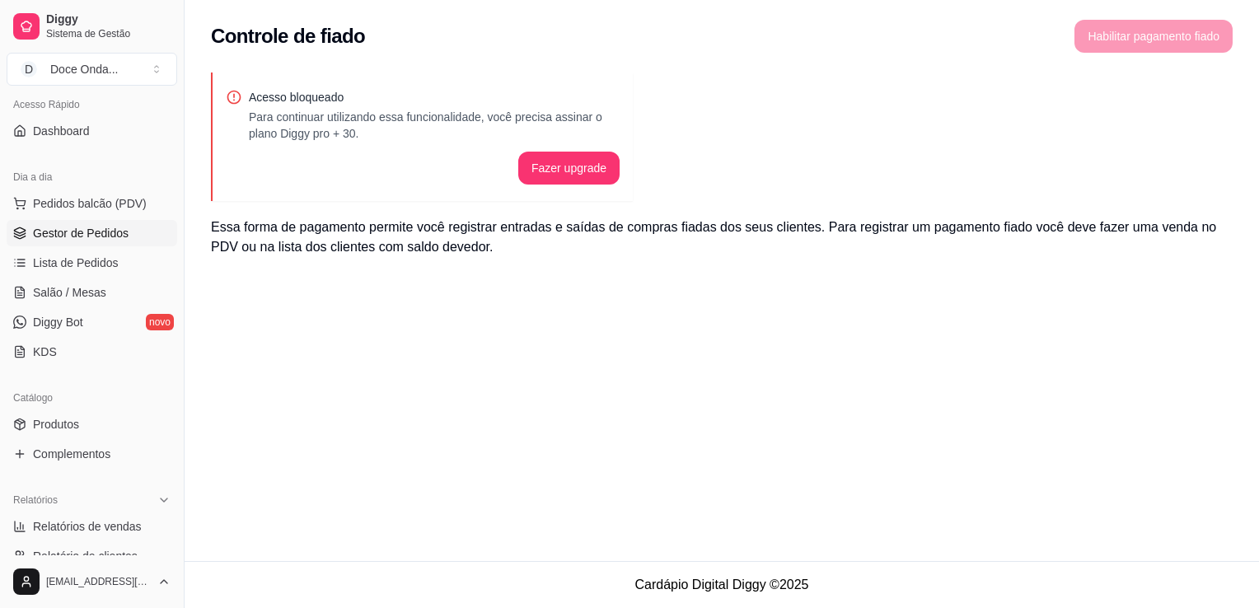
click at [110, 225] on span "Gestor de Pedidos" at bounding box center [81, 233] width 96 height 16
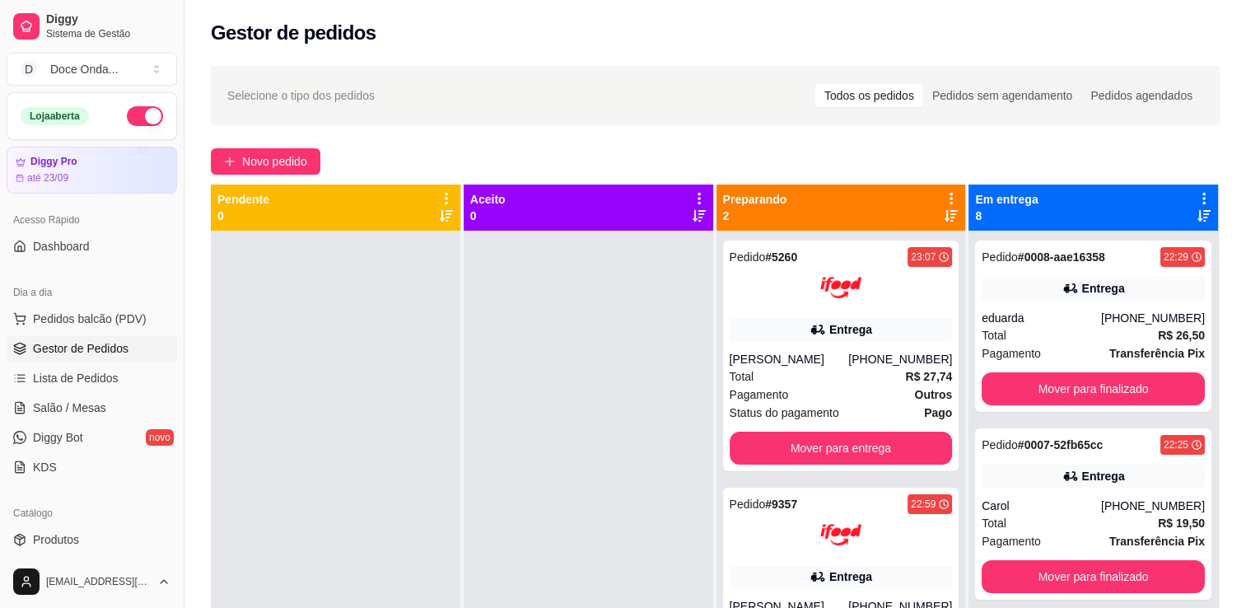
click at [136, 118] on button "button" at bounding box center [145, 116] width 36 height 20
click at [111, 175] on div "até 23/09" at bounding box center [92, 177] width 154 height 13
